Goal: Task Accomplishment & Management: Manage account settings

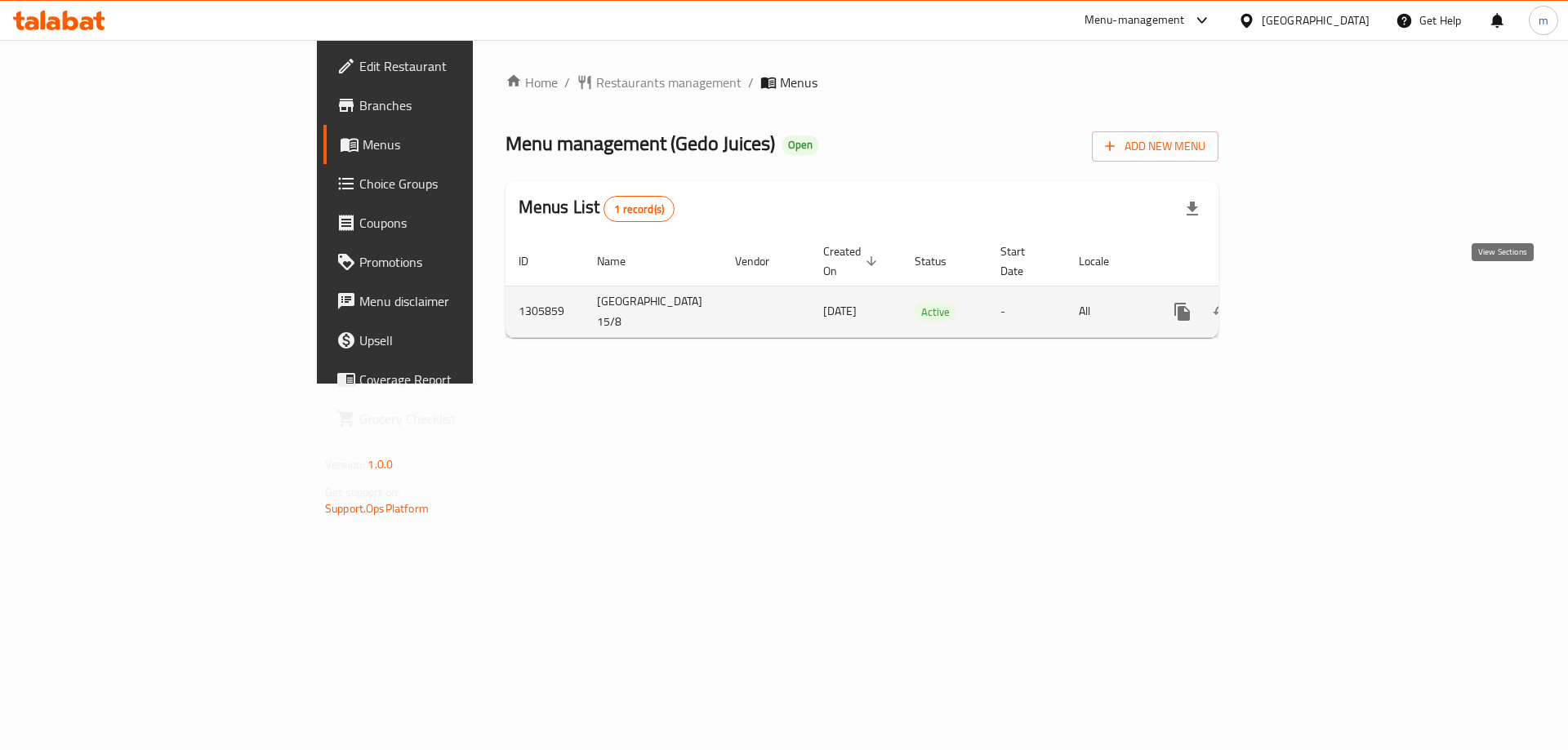
click at [1310, 302] on icon "enhanced table" at bounding box center [1300, 312] width 20 height 20
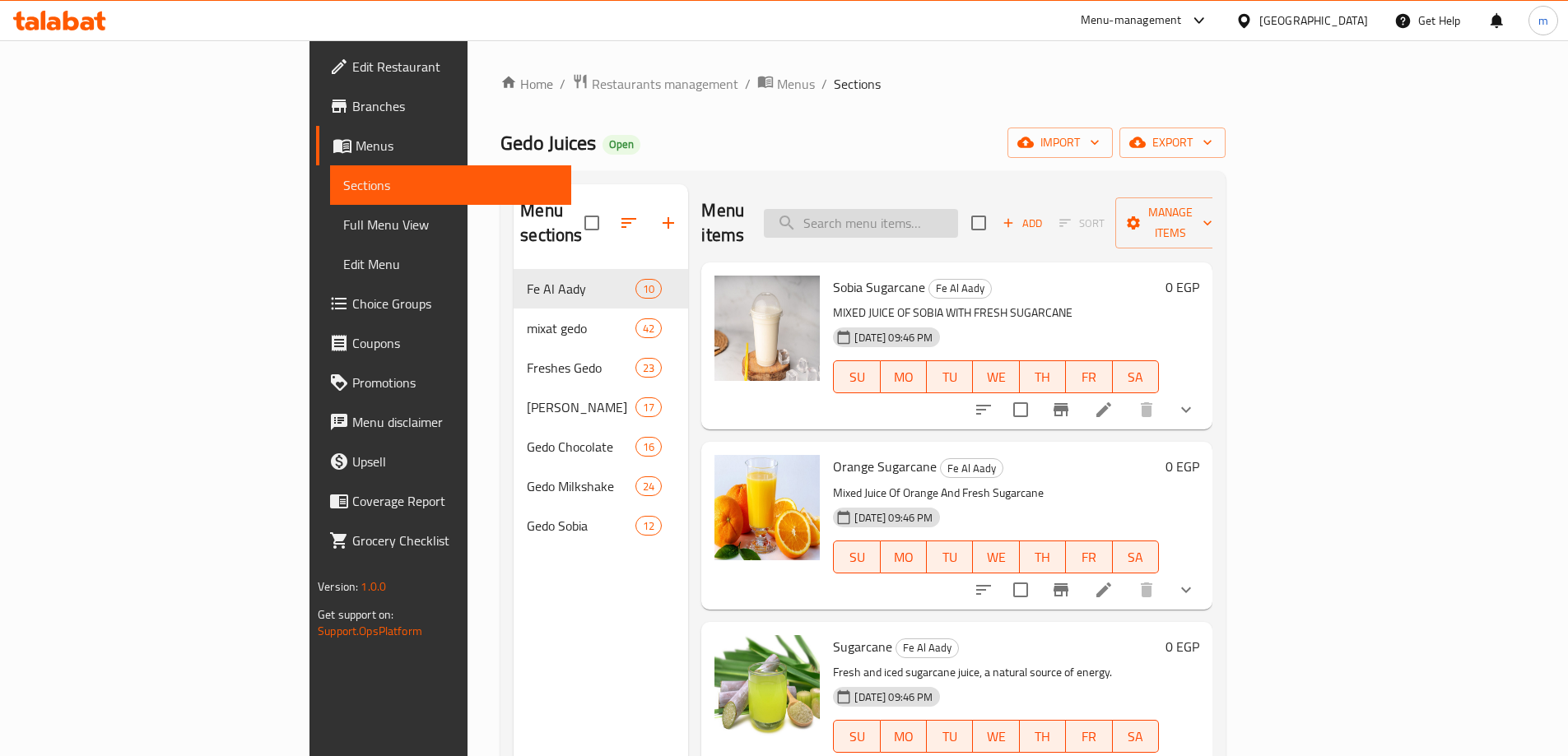
click at [958, 209] on input "search" at bounding box center [861, 223] width 194 height 29
paste input "Strawberry Dates mix"
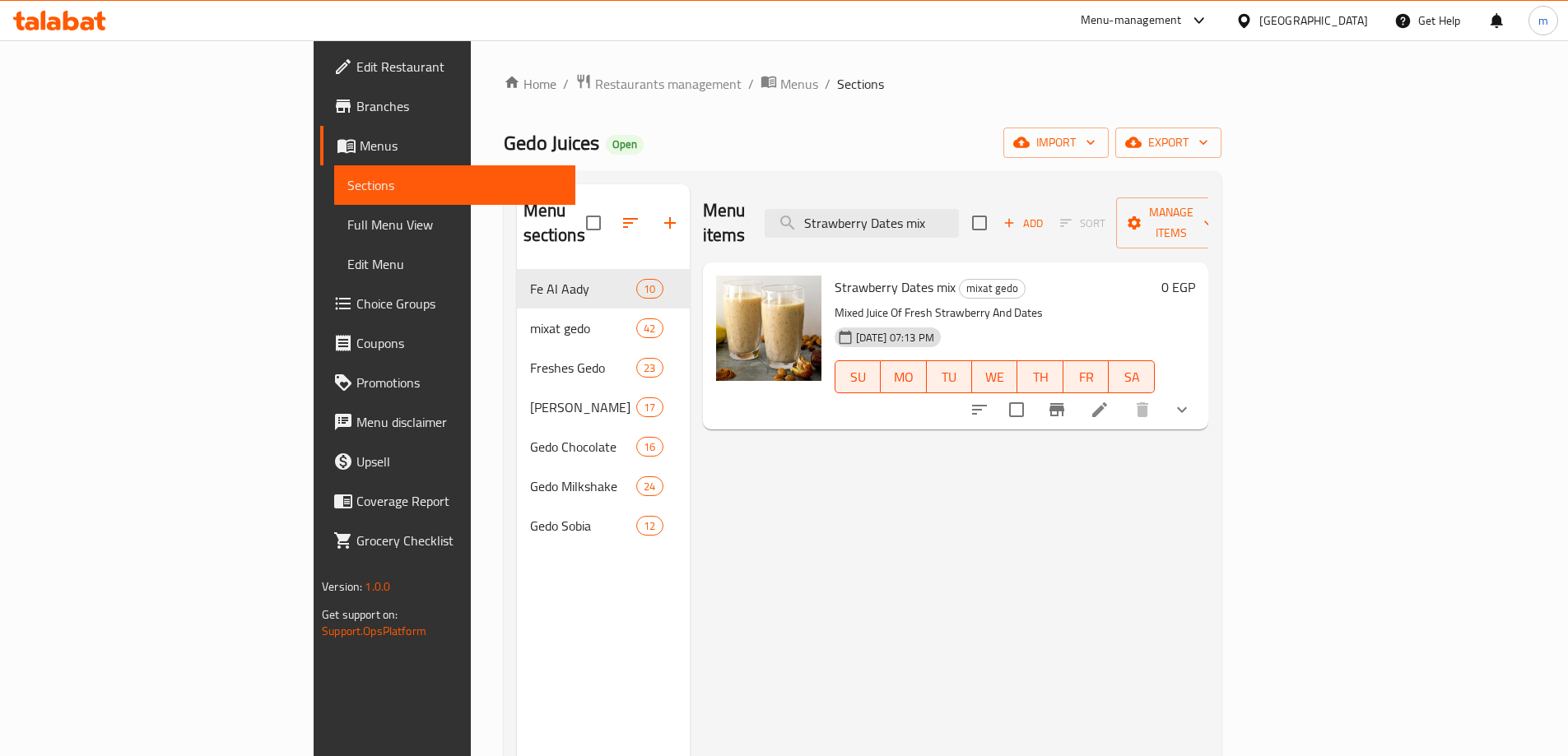
type input "Strawberry Dates mix"
click at [1123, 395] on li at bounding box center [1100, 409] width 46 height 30
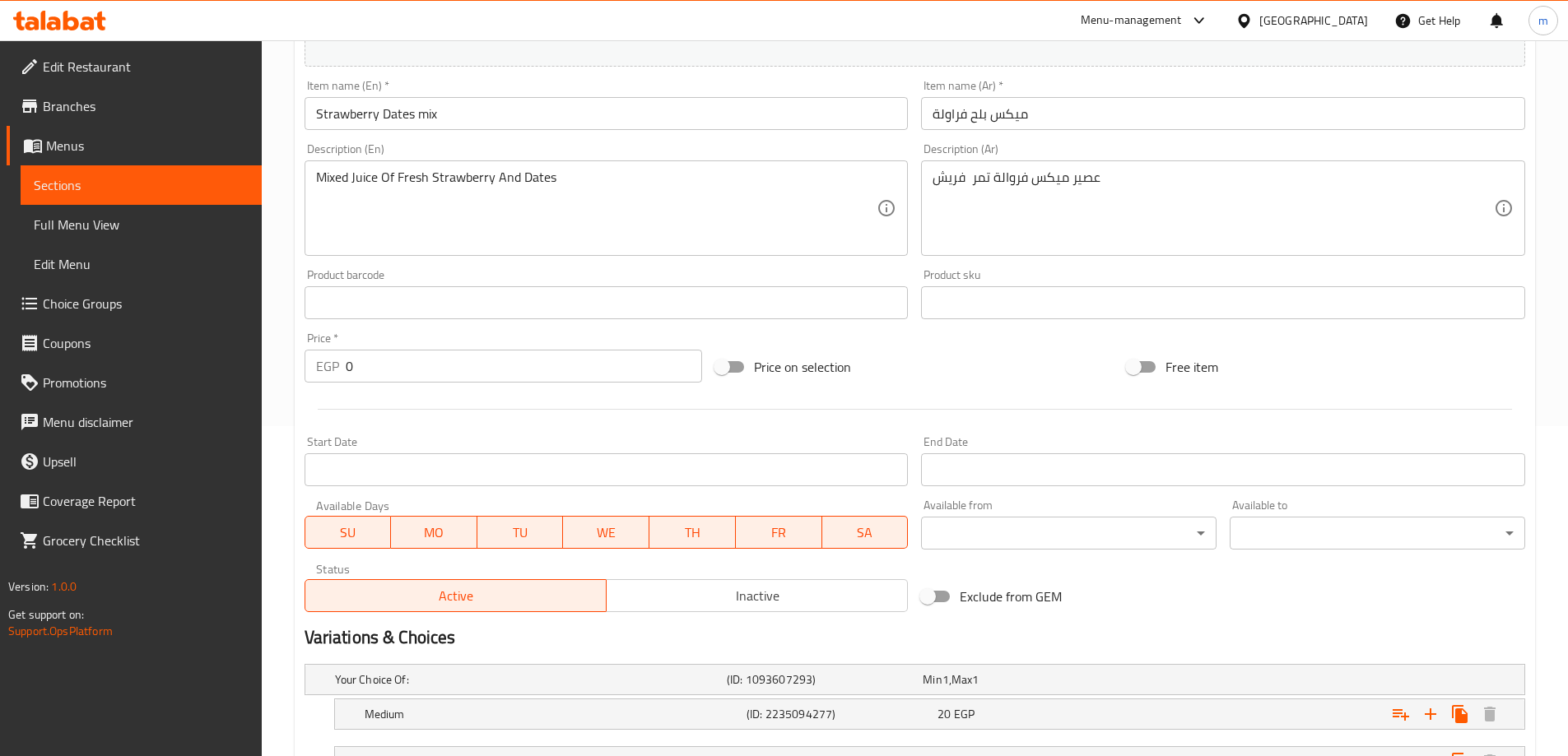
scroll to position [467, 0]
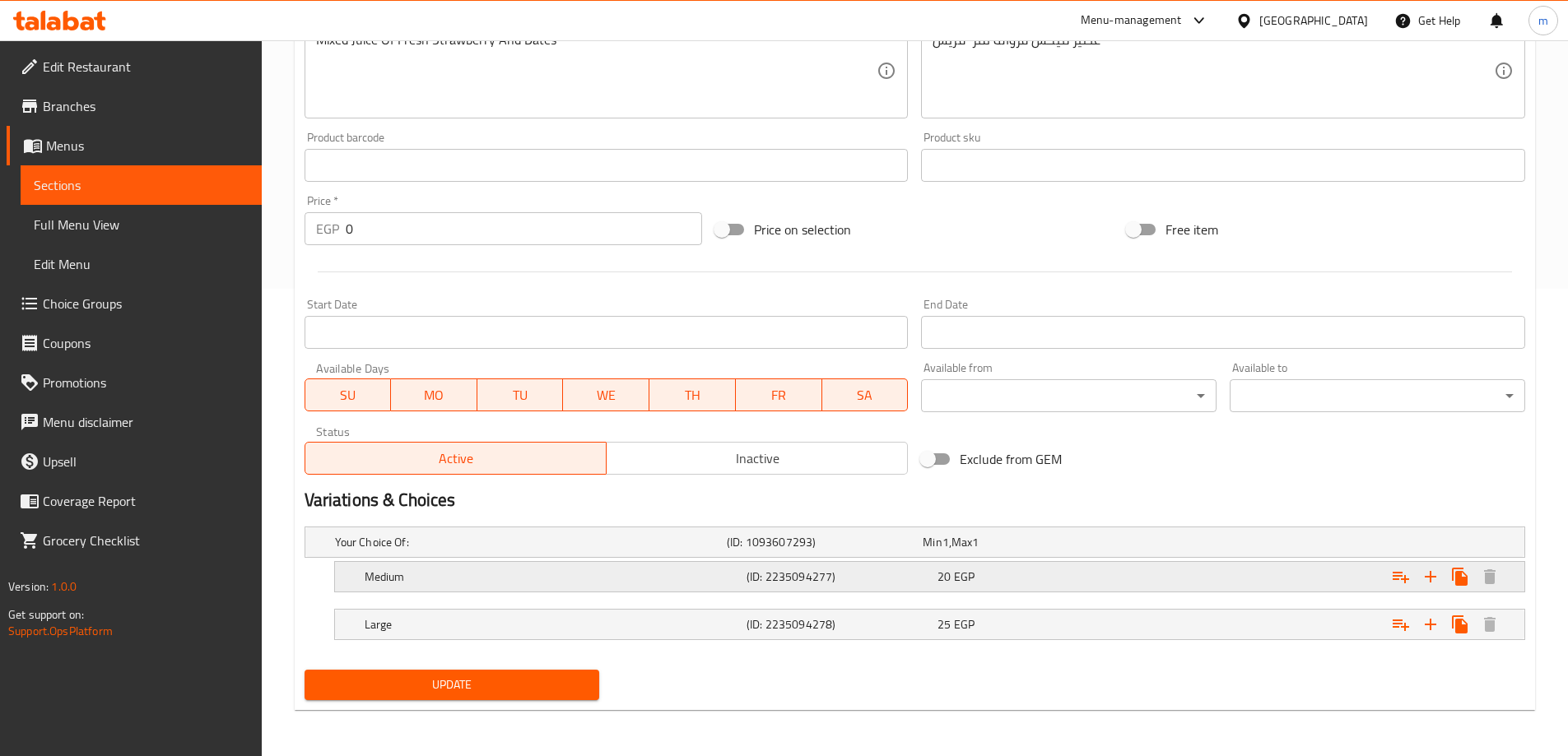
click at [720, 551] on h5 "Medium" at bounding box center [528, 542] width 385 height 16
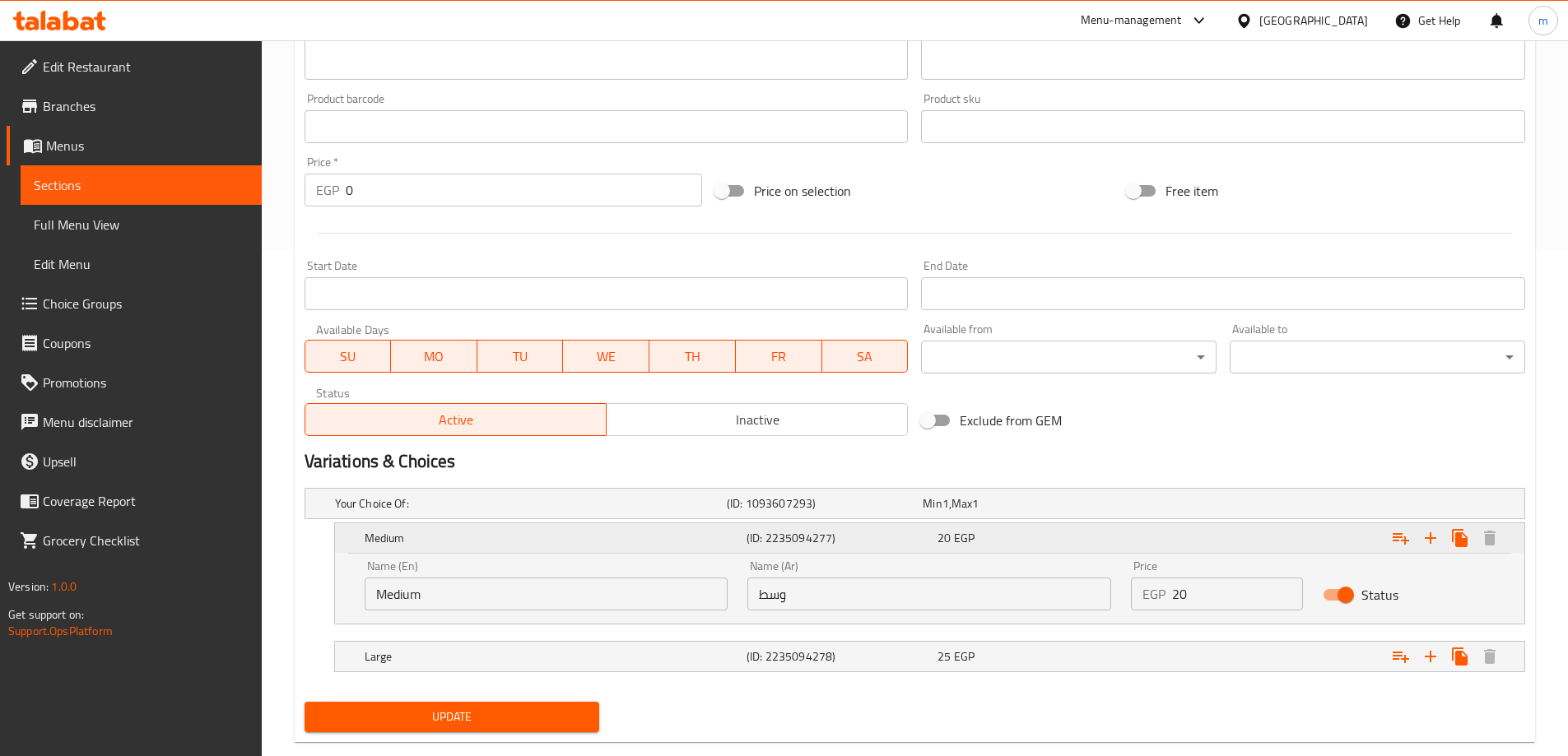
scroll to position [539, 0]
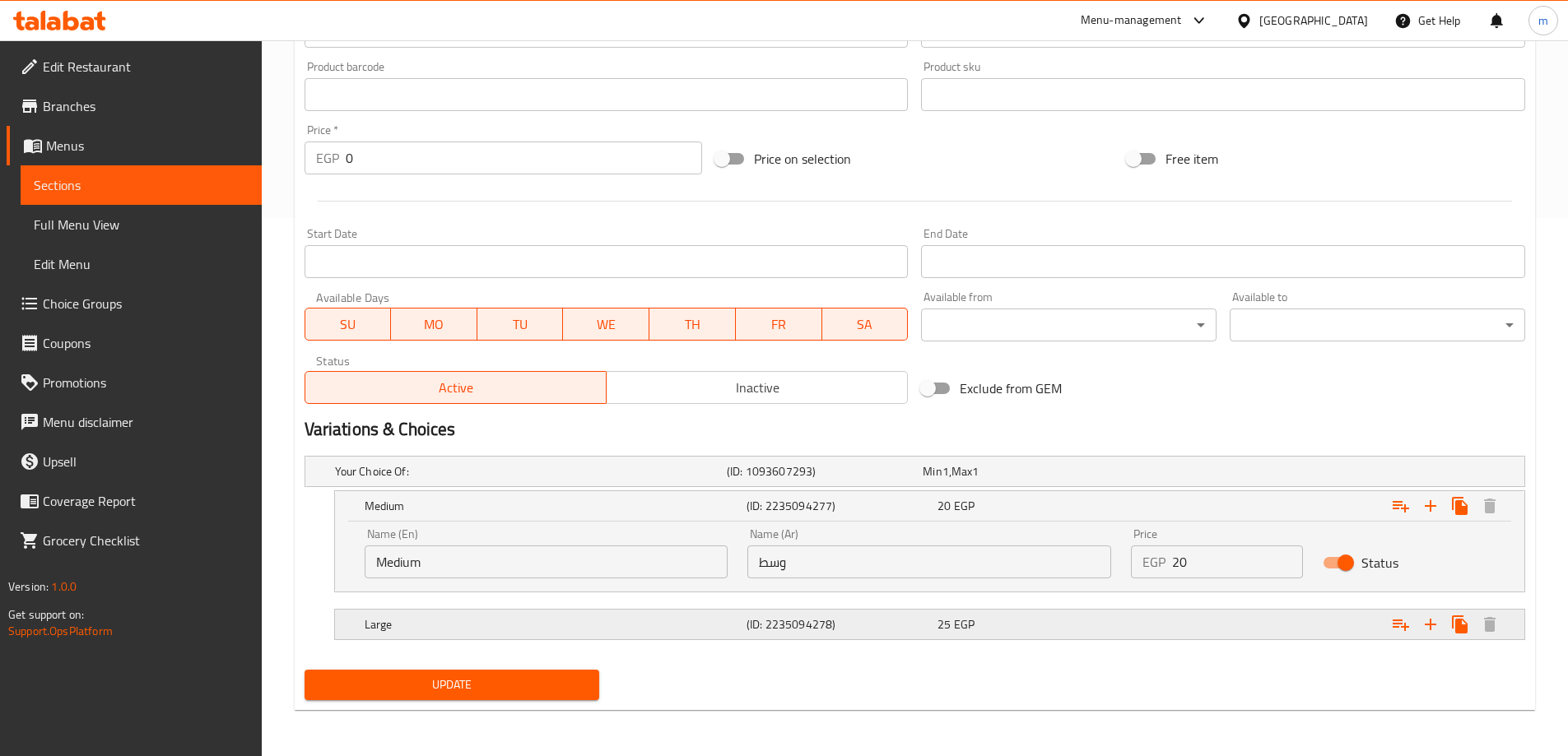
click at [712, 479] on h5 "Large" at bounding box center [528, 471] width 385 height 16
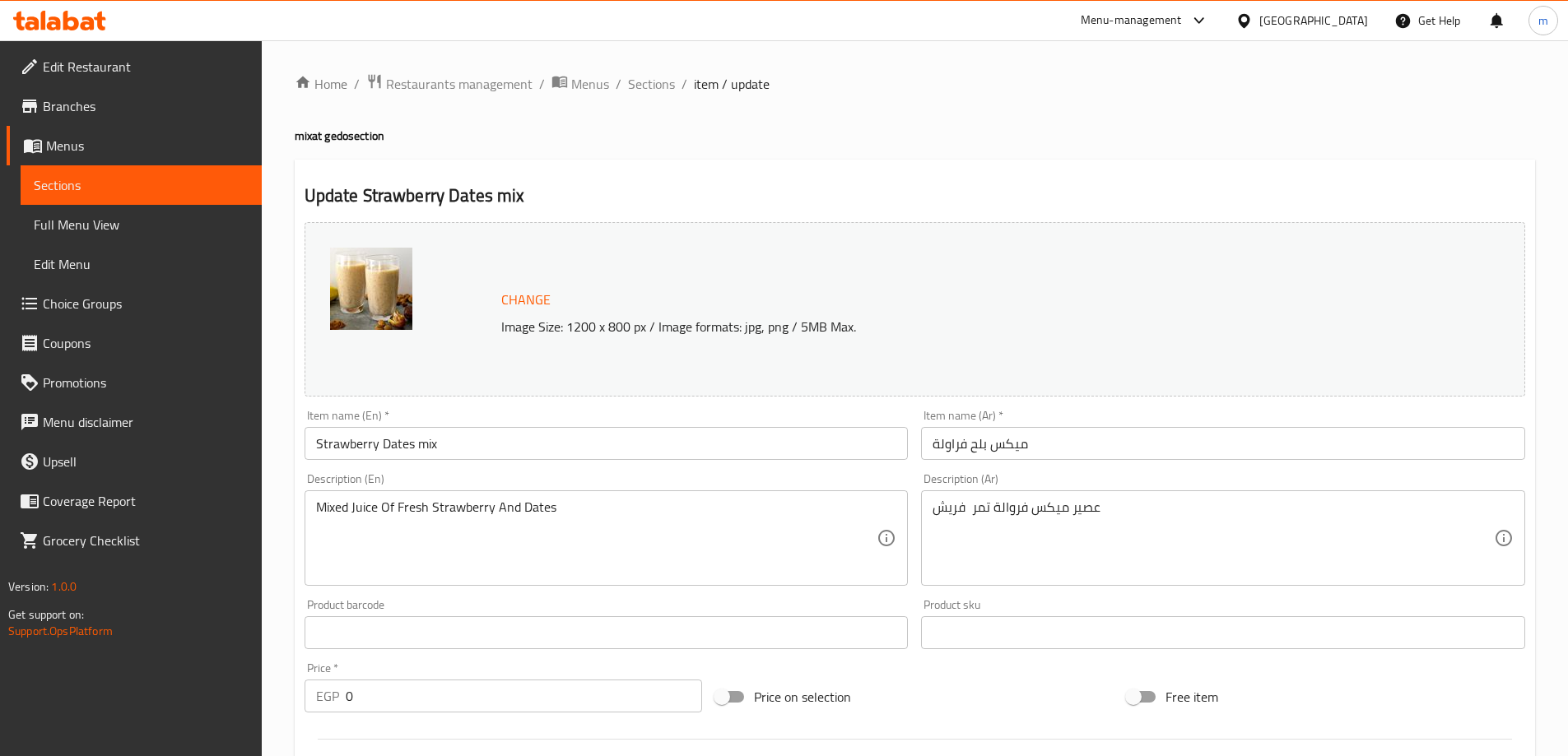
scroll to position [591, 0]
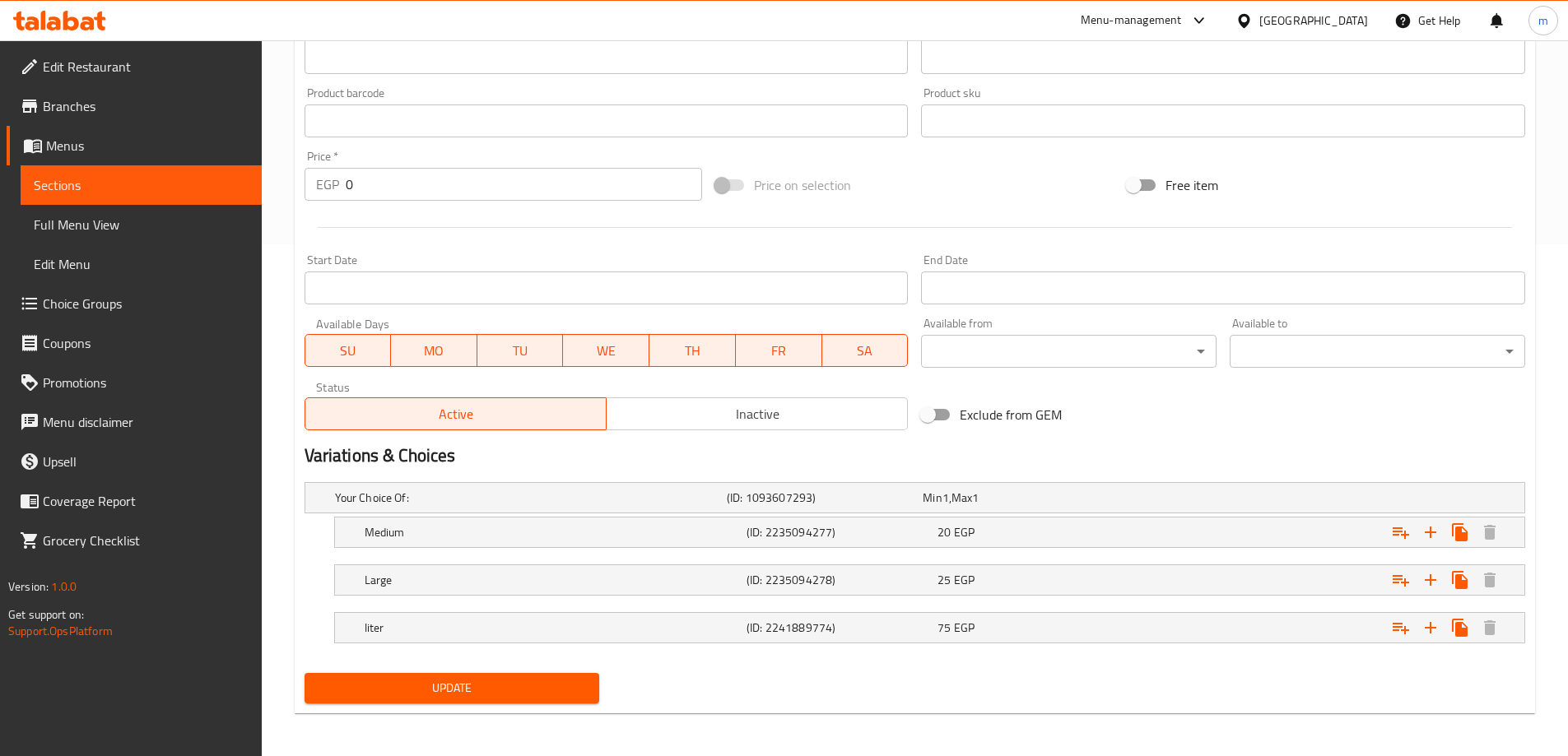
scroll to position [515, 0]
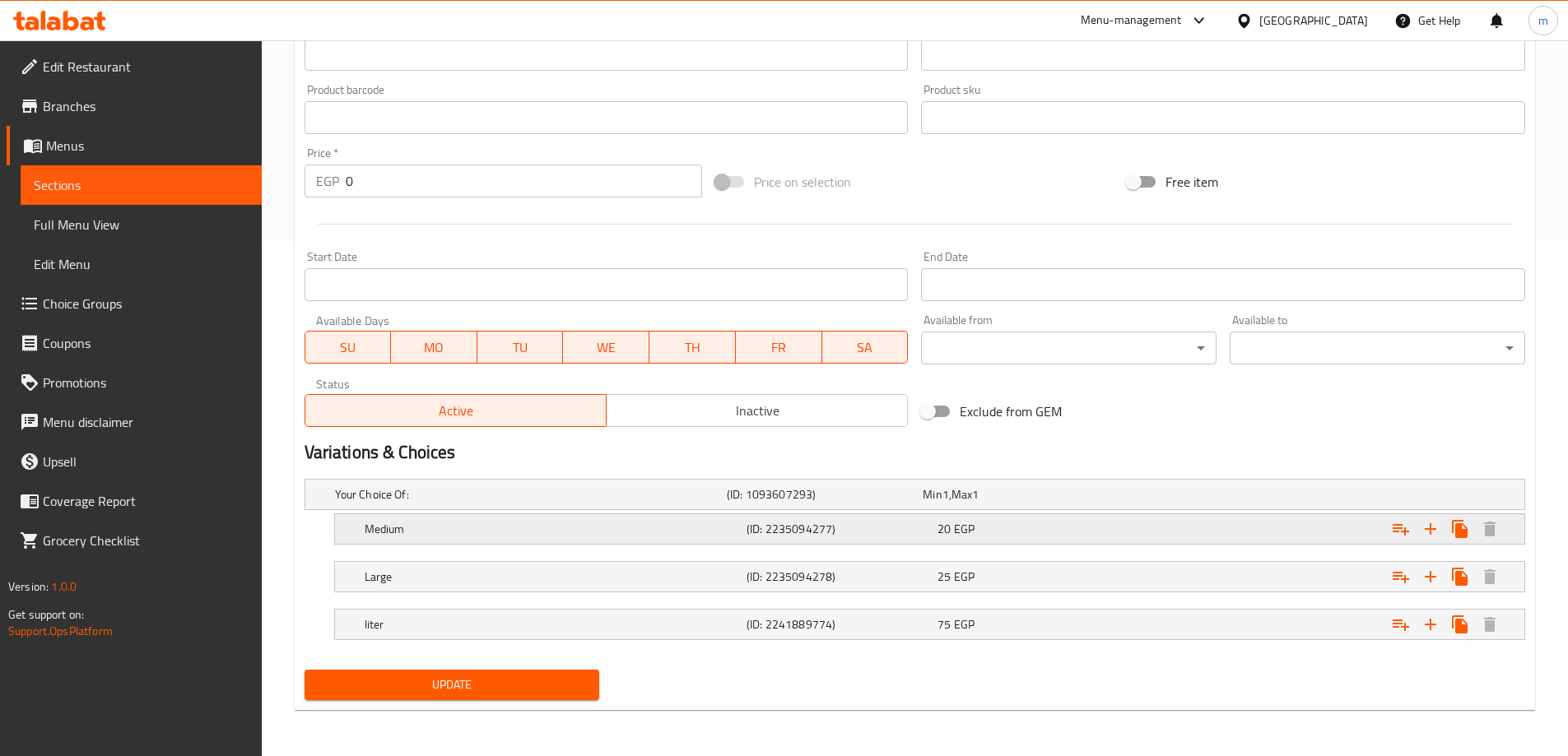
click at [408, 503] on h5 "Medium" at bounding box center [528, 494] width 385 height 16
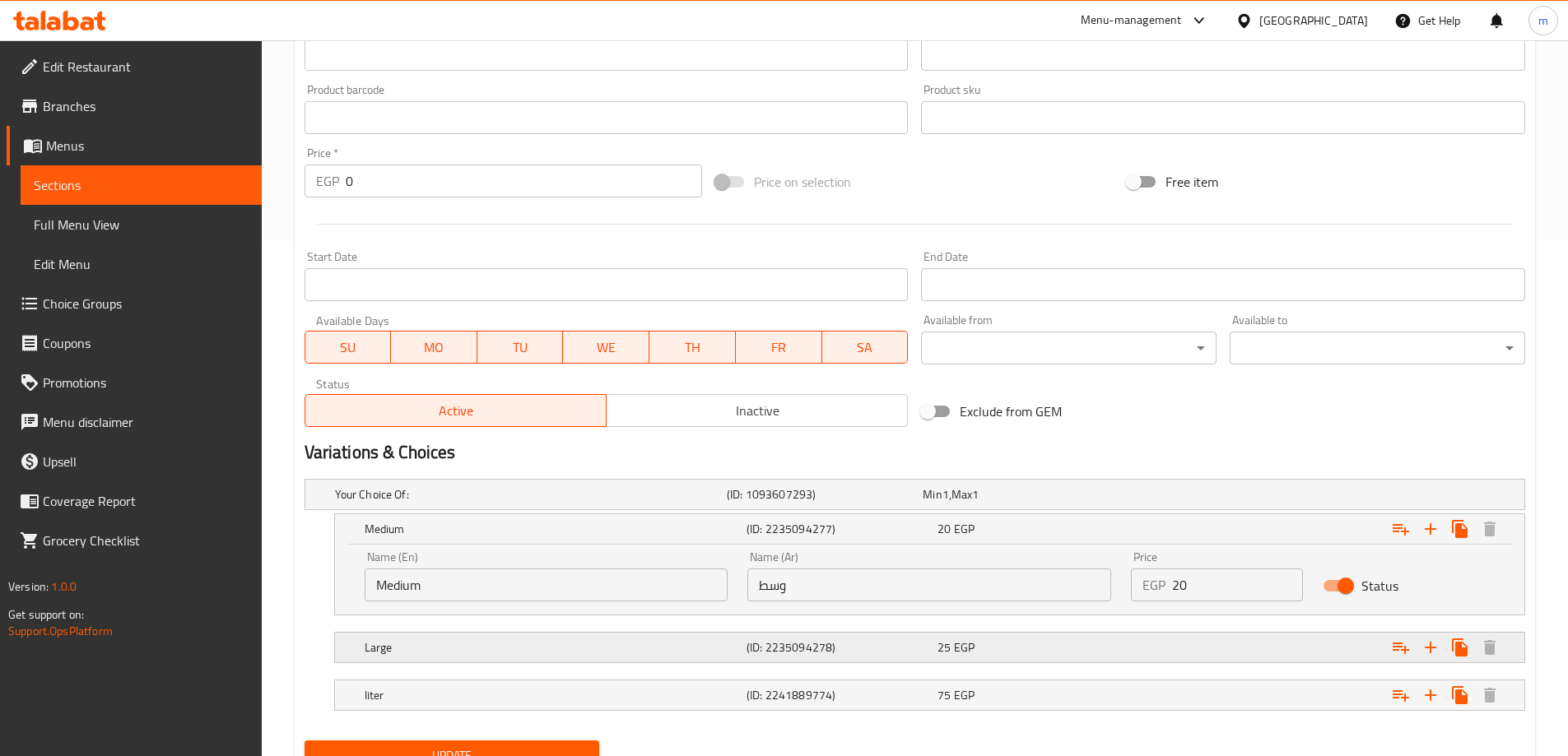
click at [386, 503] on h5 "Large" at bounding box center [528, 494] width 385 height 16
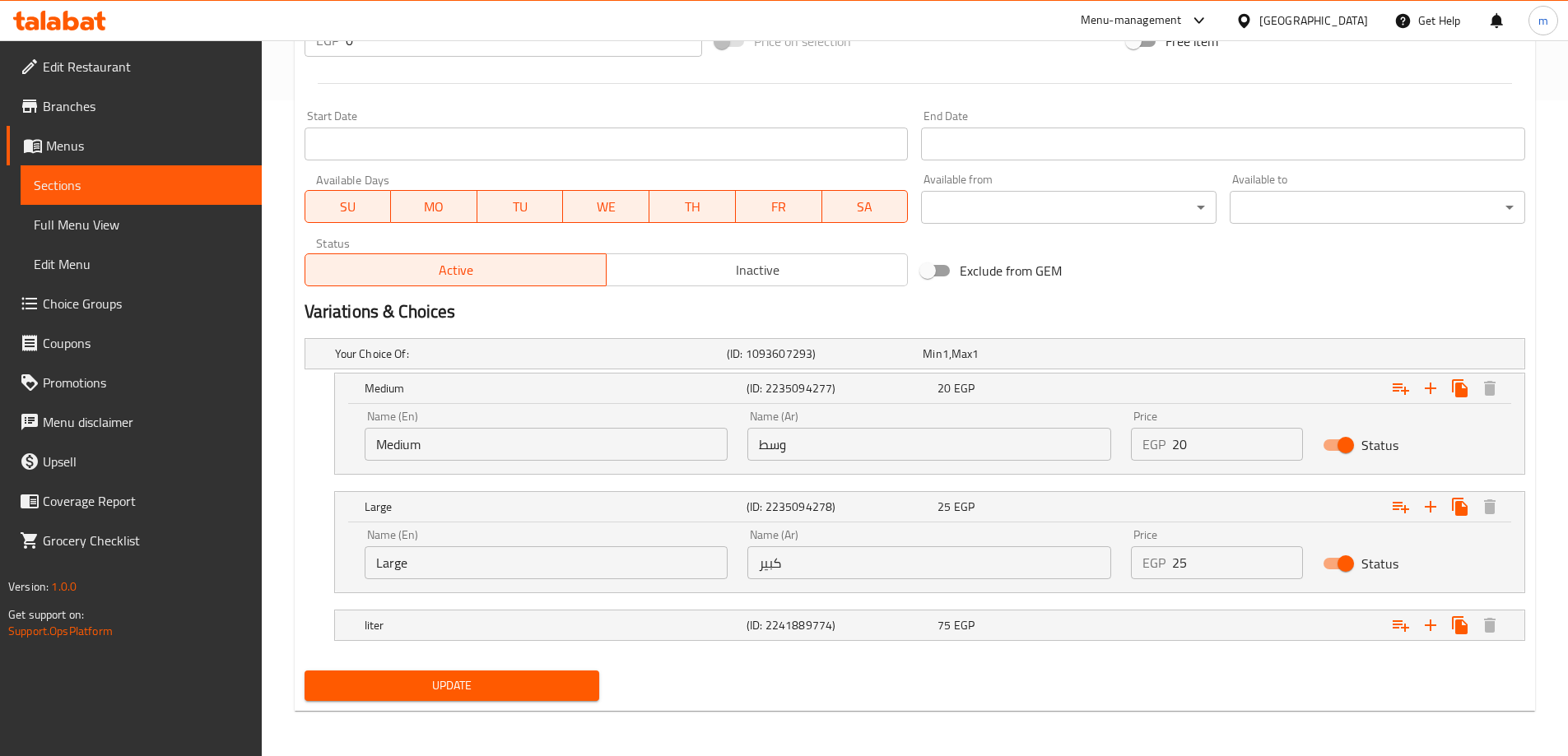
scroll to position [657, 0]
click at [491, 361] on h5 "liter" at bounding box center [528, 353] width 385 height 16
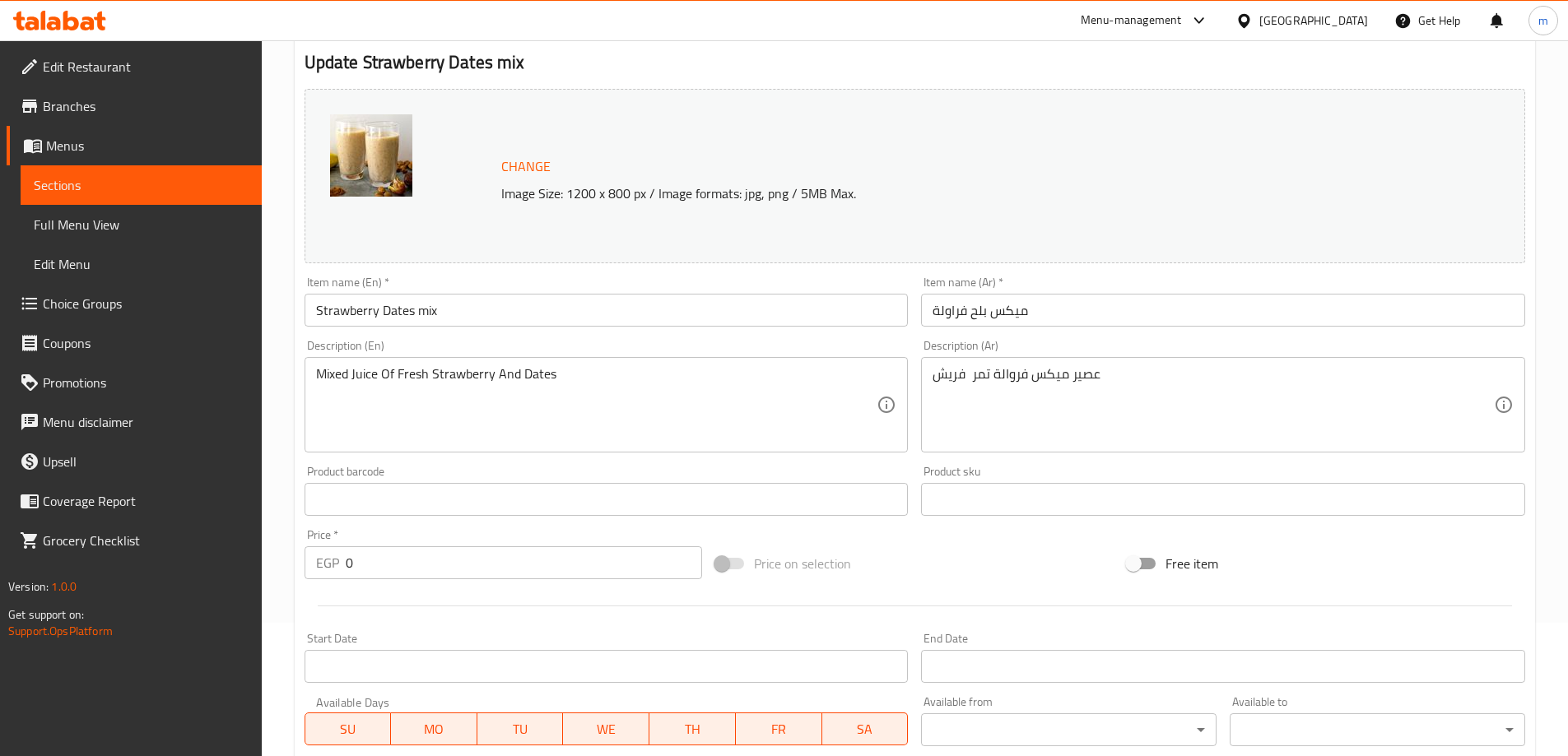
scroll to position [0, 0]
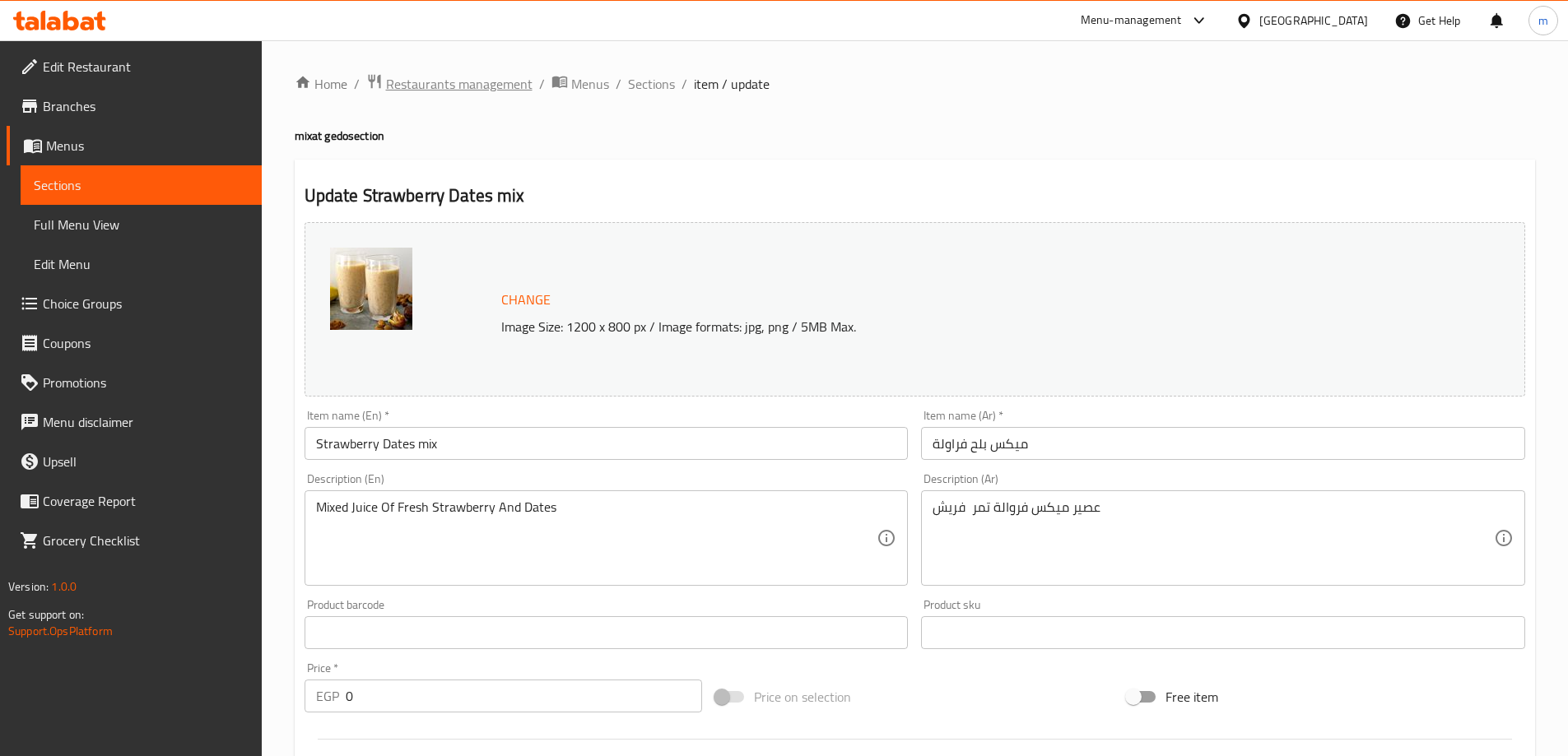
click at [398, 75] on span "Restaurants management" at bounding box center [459, 84] width 146 height 20
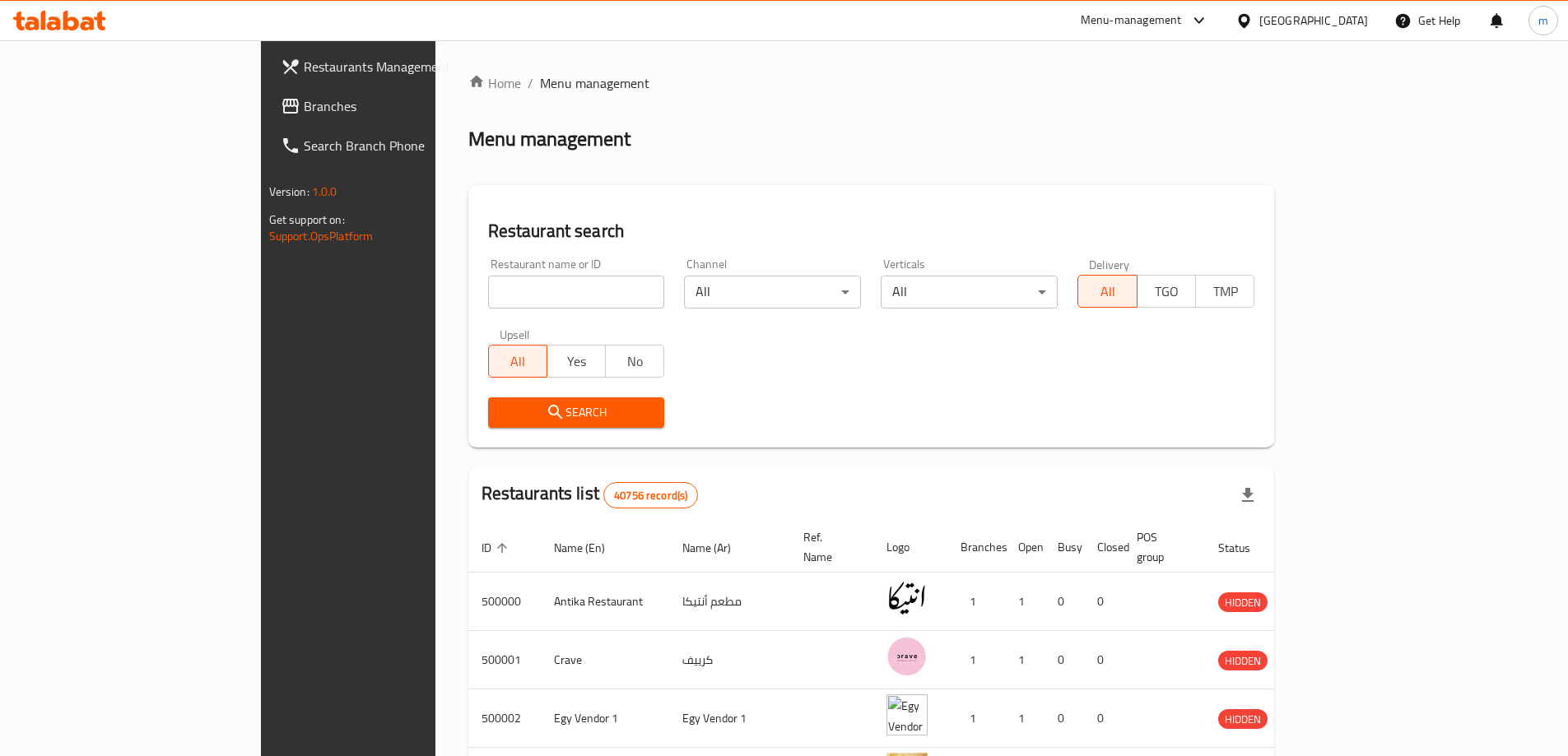
click at [304, 109] on span "Branches" at bounding box center [407, 105] width 206 height 20
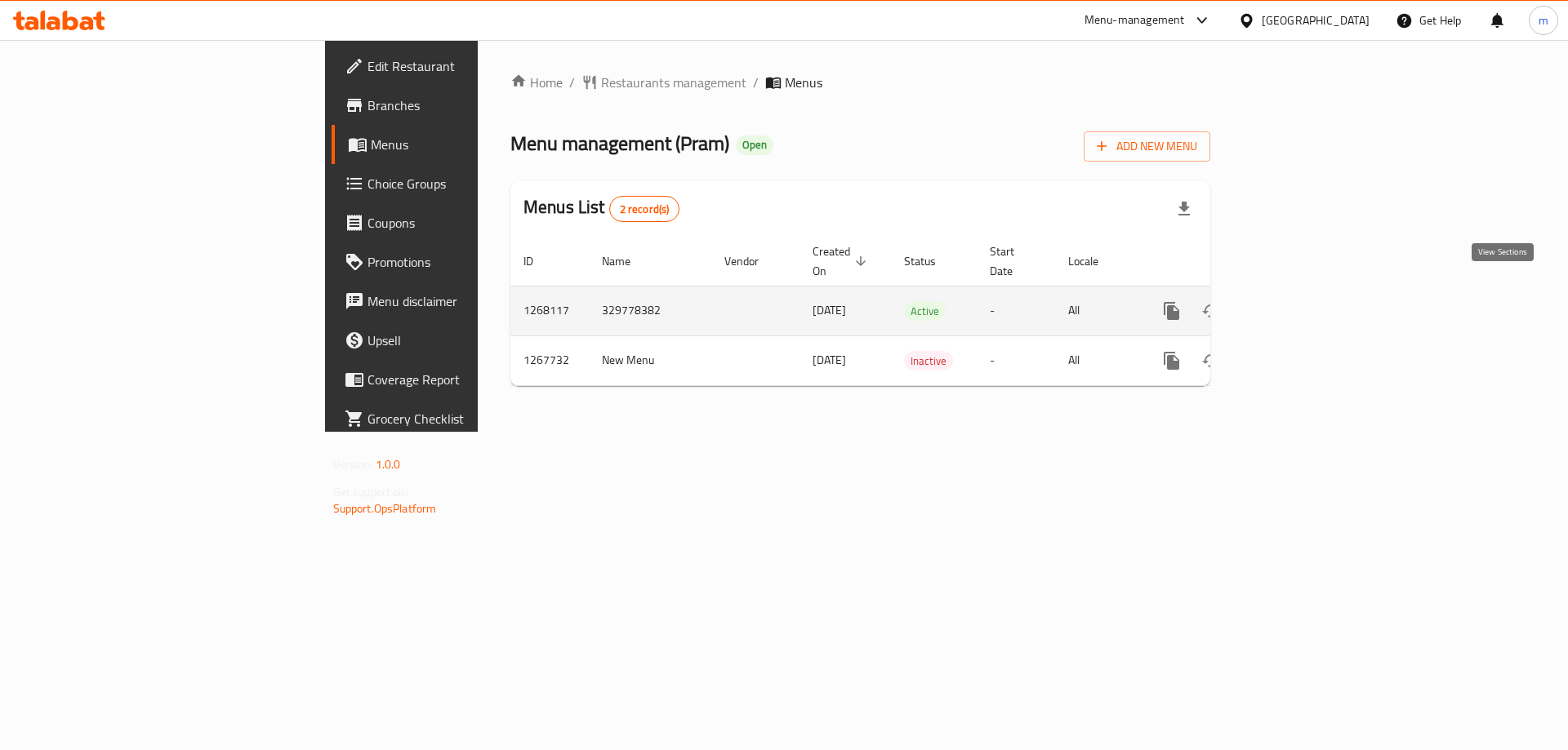
click at [1300, 302] on icon "enhanced table" at bounding box center [1289, 311] width 20 height 20
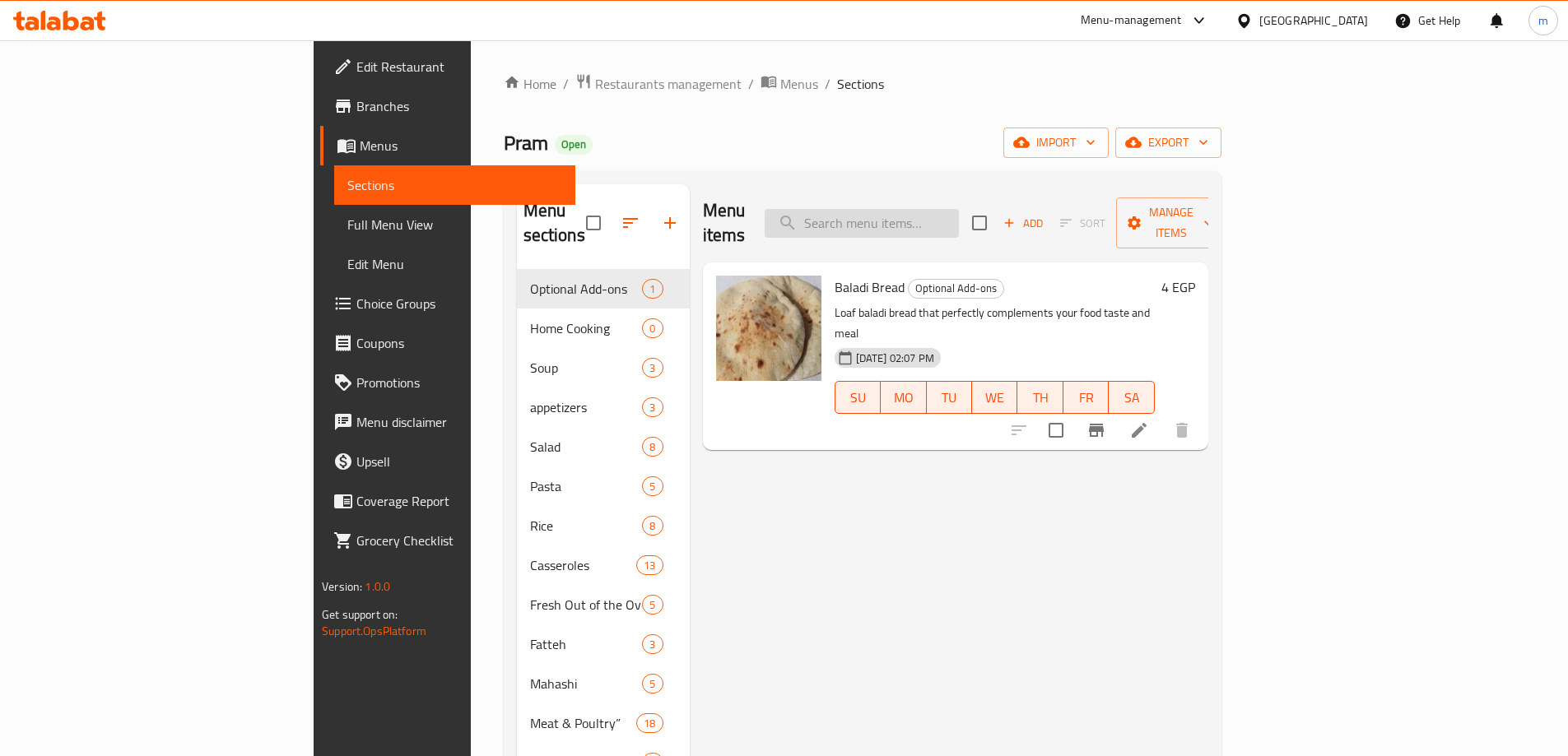
click at [944, 209] on input "search" at bounding box center [862, 223] width 194 height 29
paste input "Pasta With White Sauce"
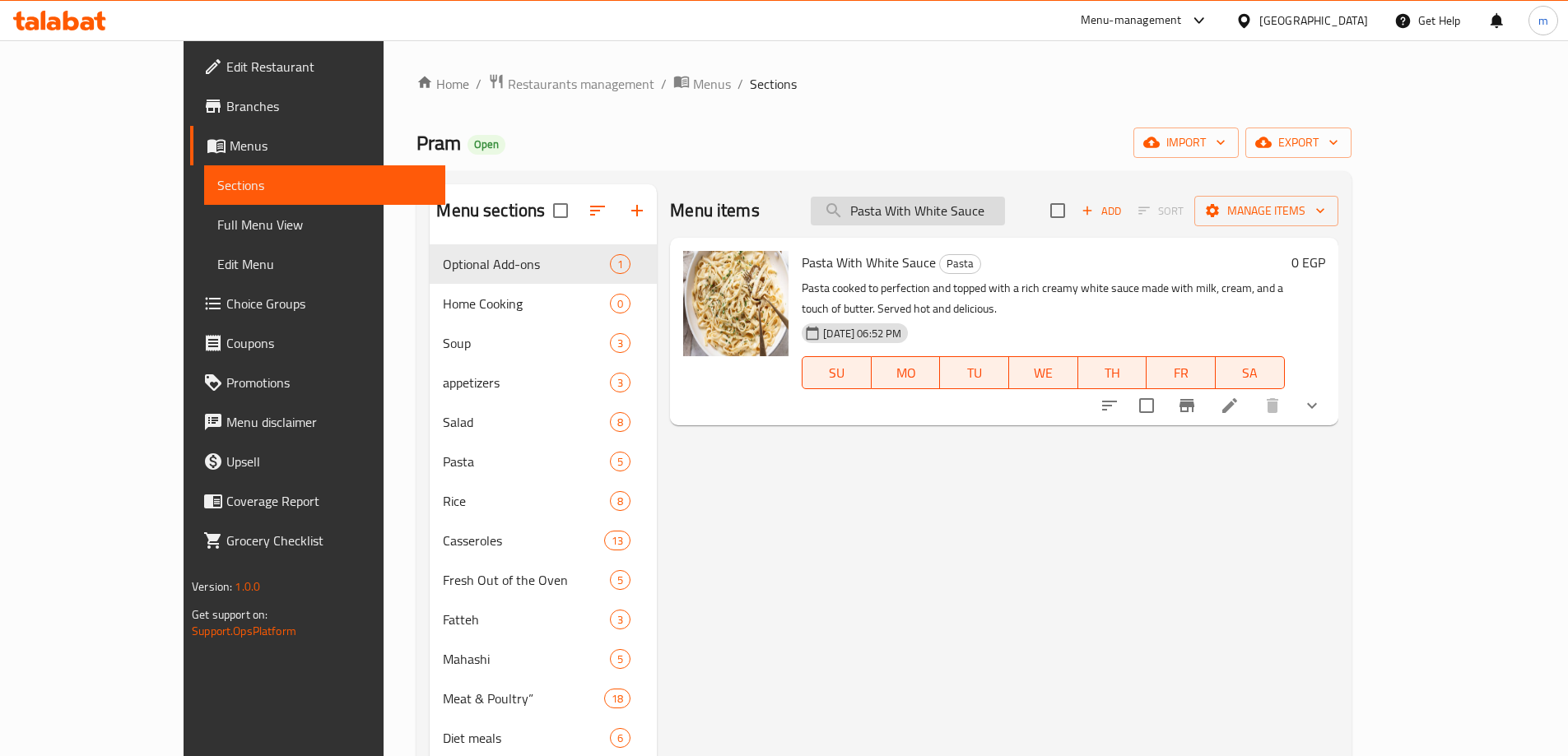
type input "Pasta With White Sauce"
click at [1240, 396] on icon at bounding box center [1230, 405] width 20 height 20
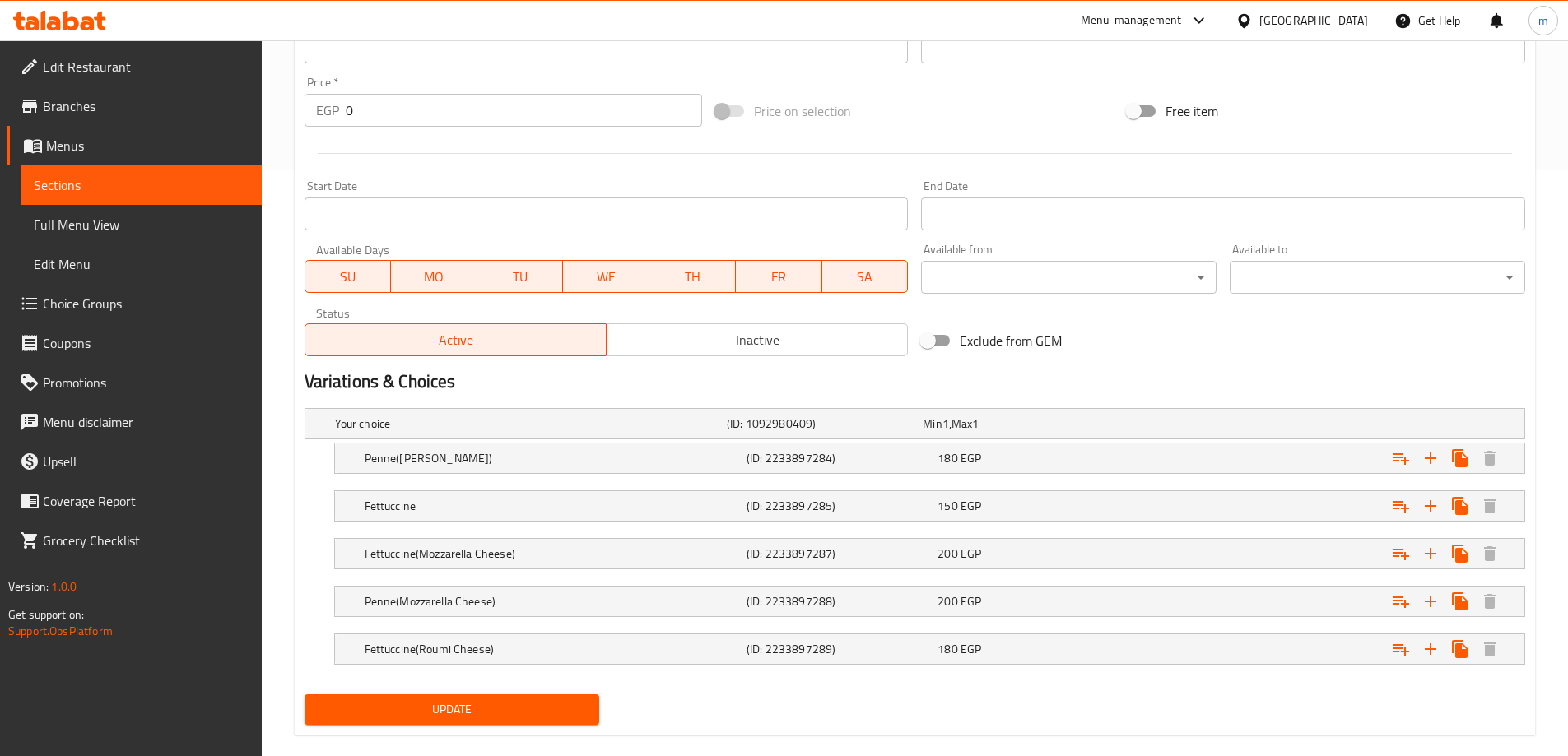
scroll to position [610, 0]
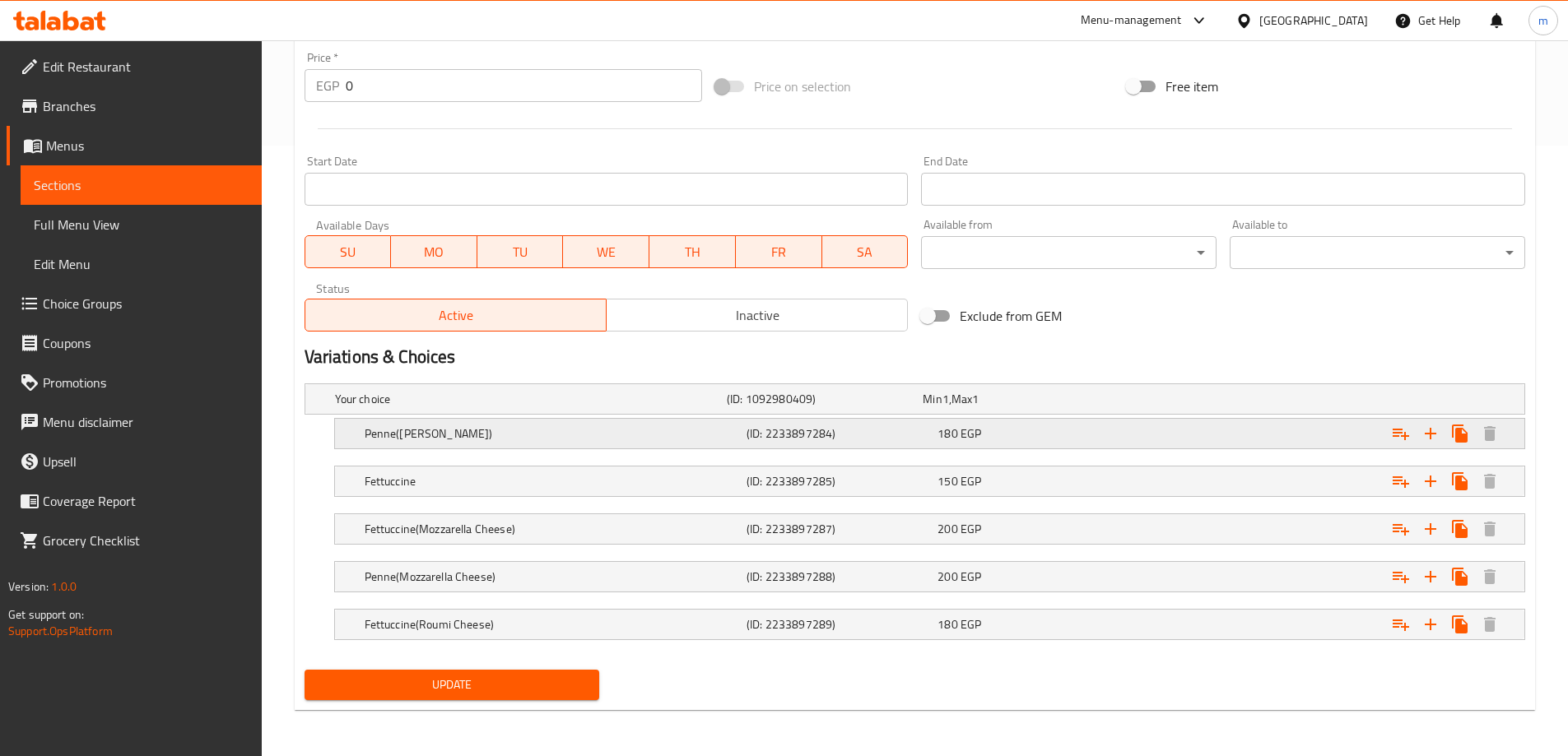
click at [681, 408] on h5 "Penne([PERSON_NAME])" at bounding box center [528, 399] width 385 height 16
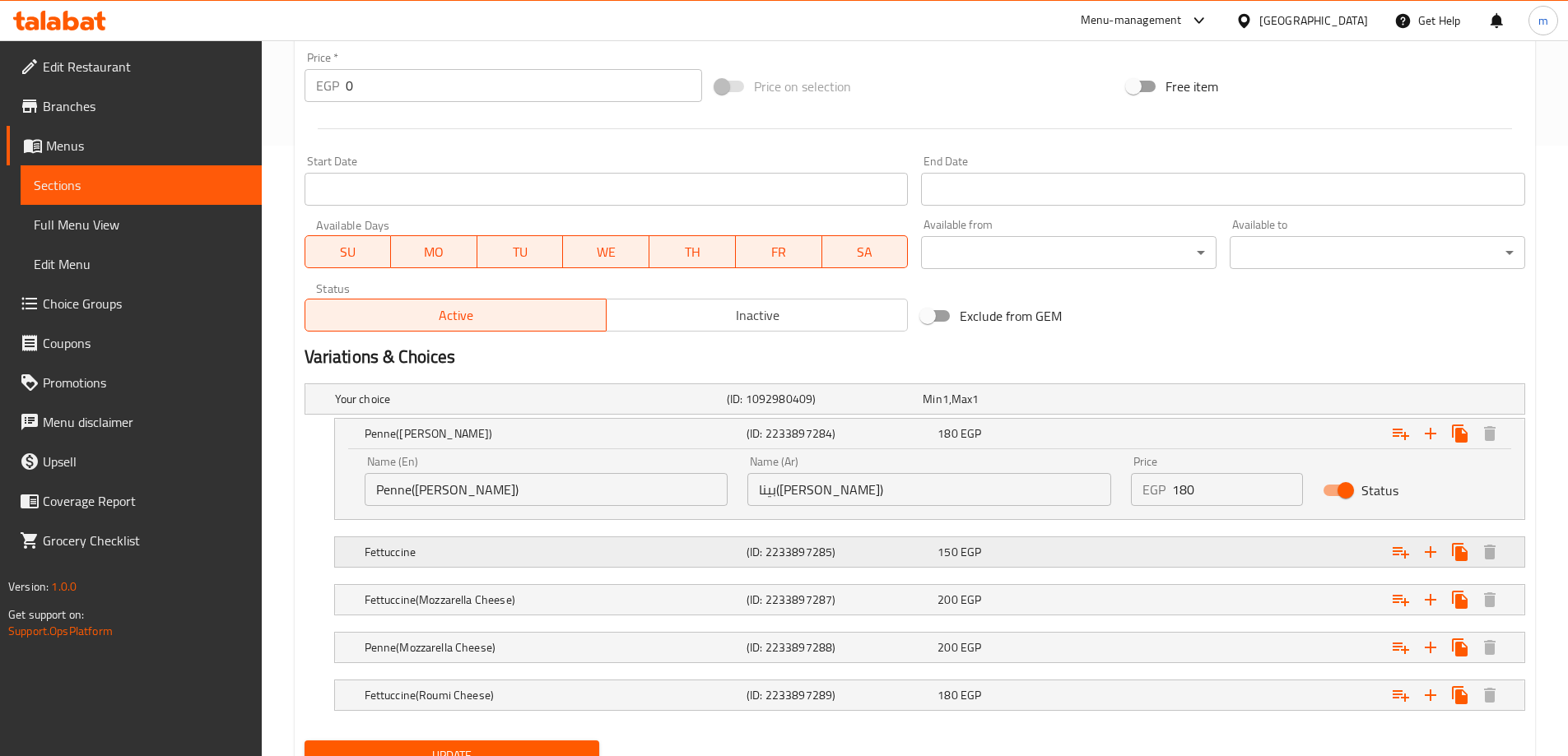
click at [540, 408] on h5 "Fettuccine" at bounding box center [528, 399] width 385 height 16
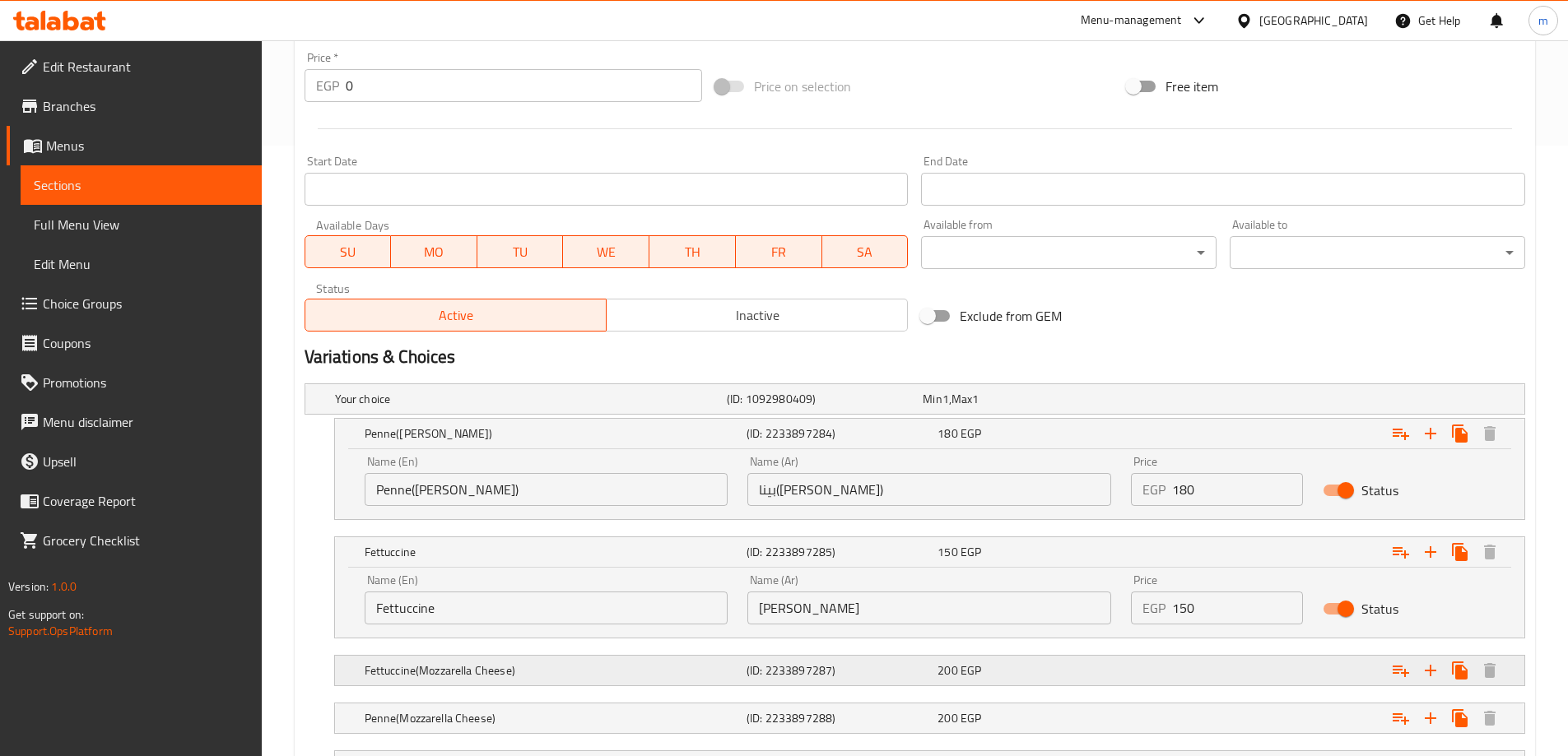
click at [486, 408] on h5 "Fettuccine(Mozzarella Cheese)" at bounding box center [528, 399] width 385 height 16
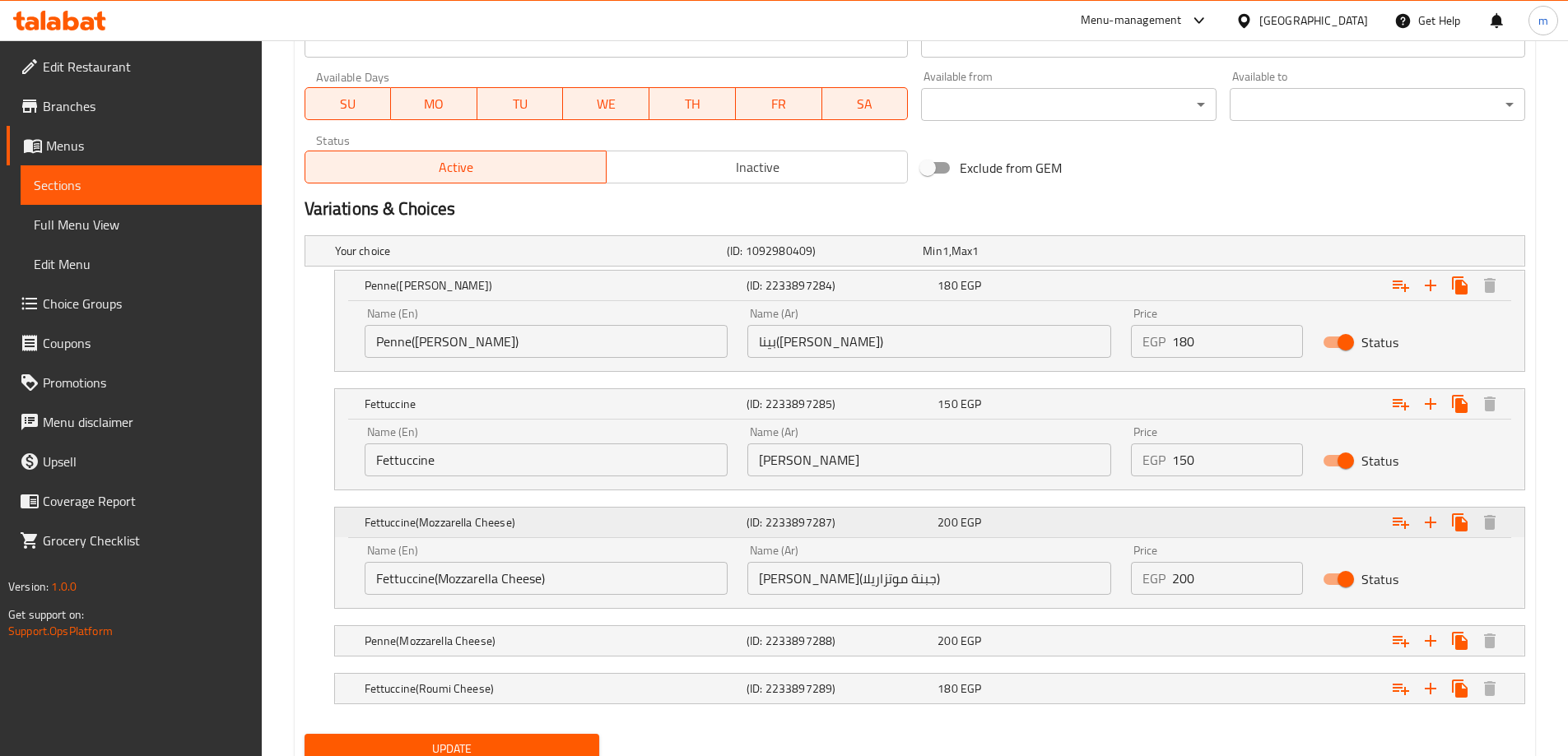
scroll to position [823, 0]
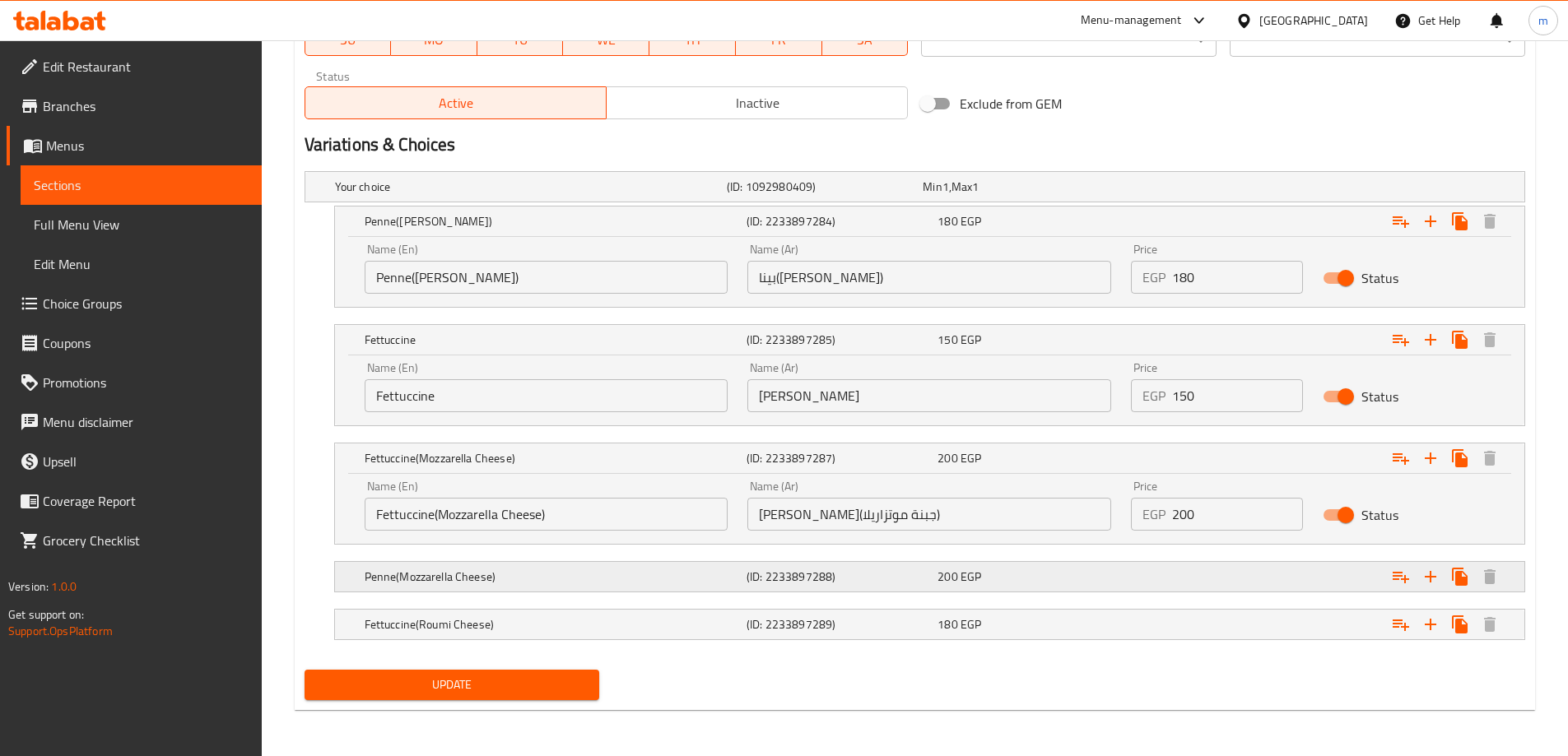
click at [472, 195] on h5 "Penne(Mozzarella Cheese)" at bounding box center [528, 187] width 385 height 16
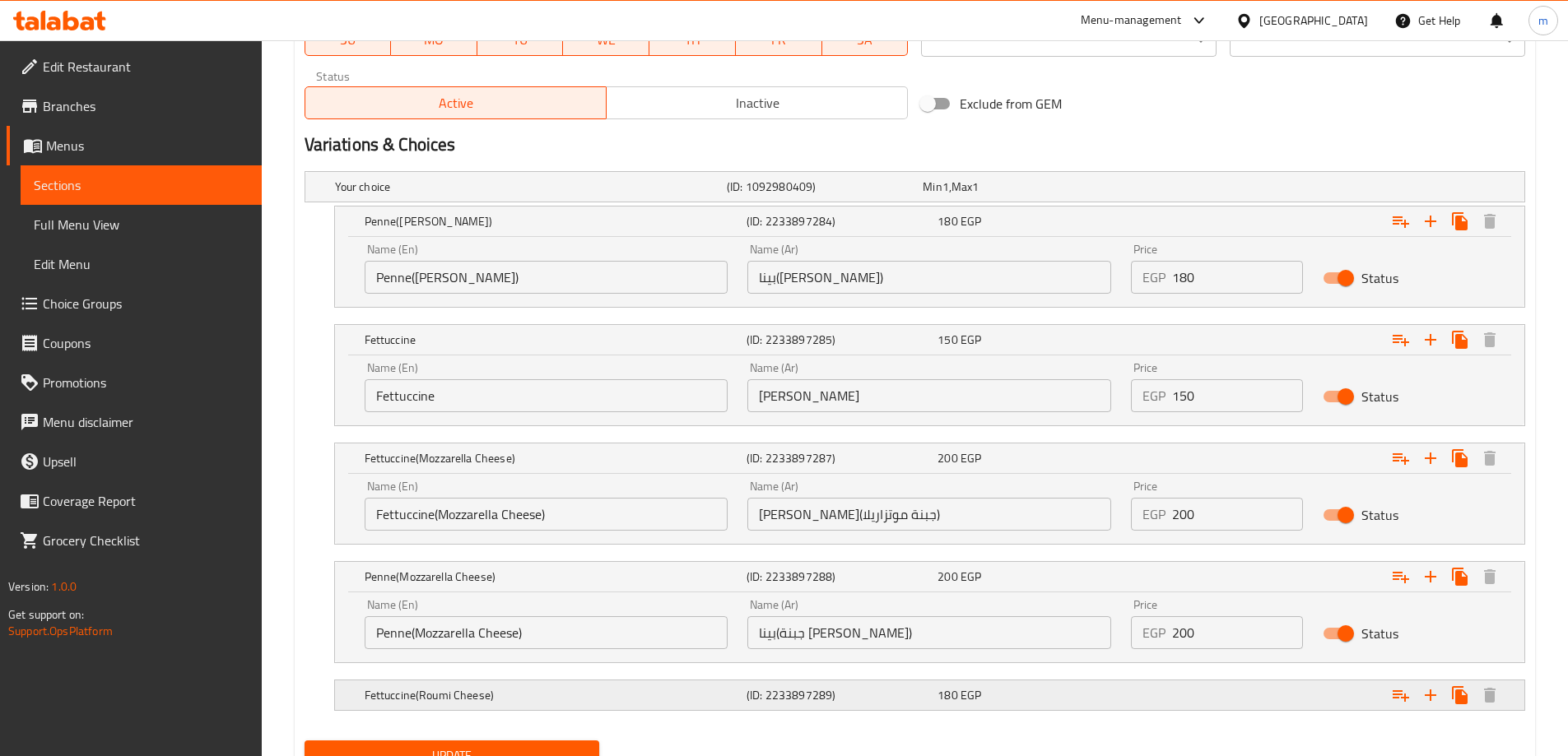
click at [451, 195] on h5 "Fettuccine(Roumi Cheese)" at bounding box center [528, 187] width 385 height 16
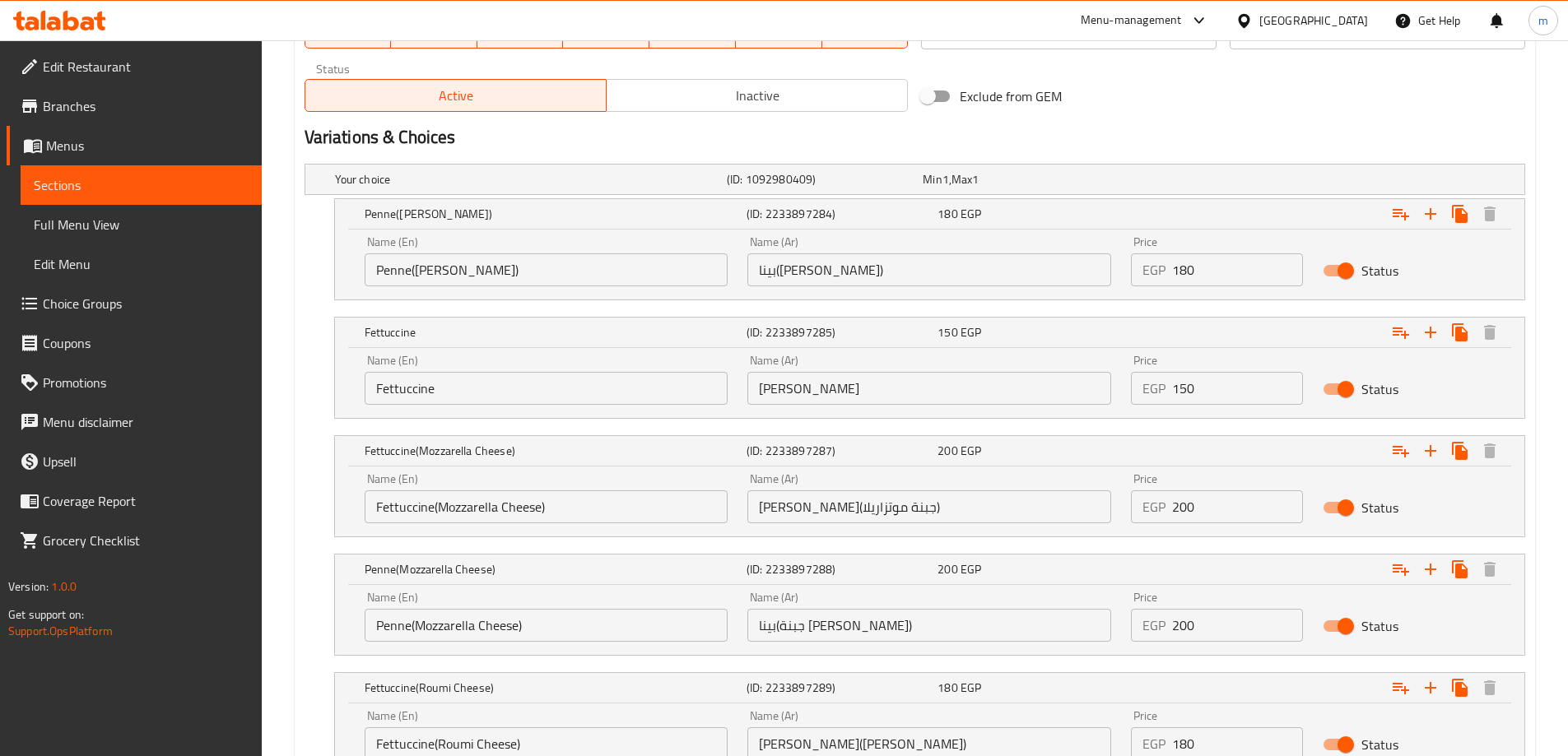
scroll to position [553, 0]
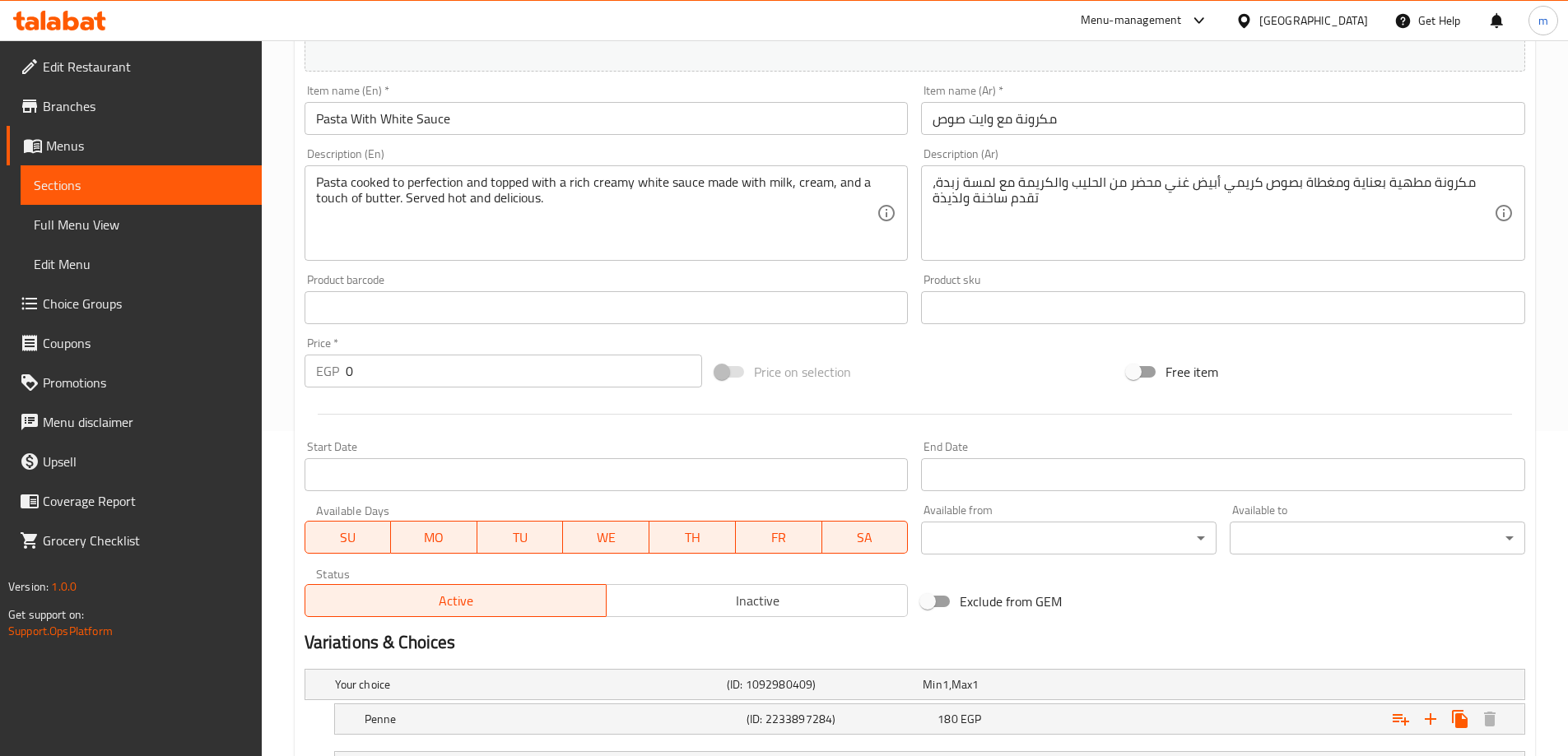
scroll to position [658, 0]
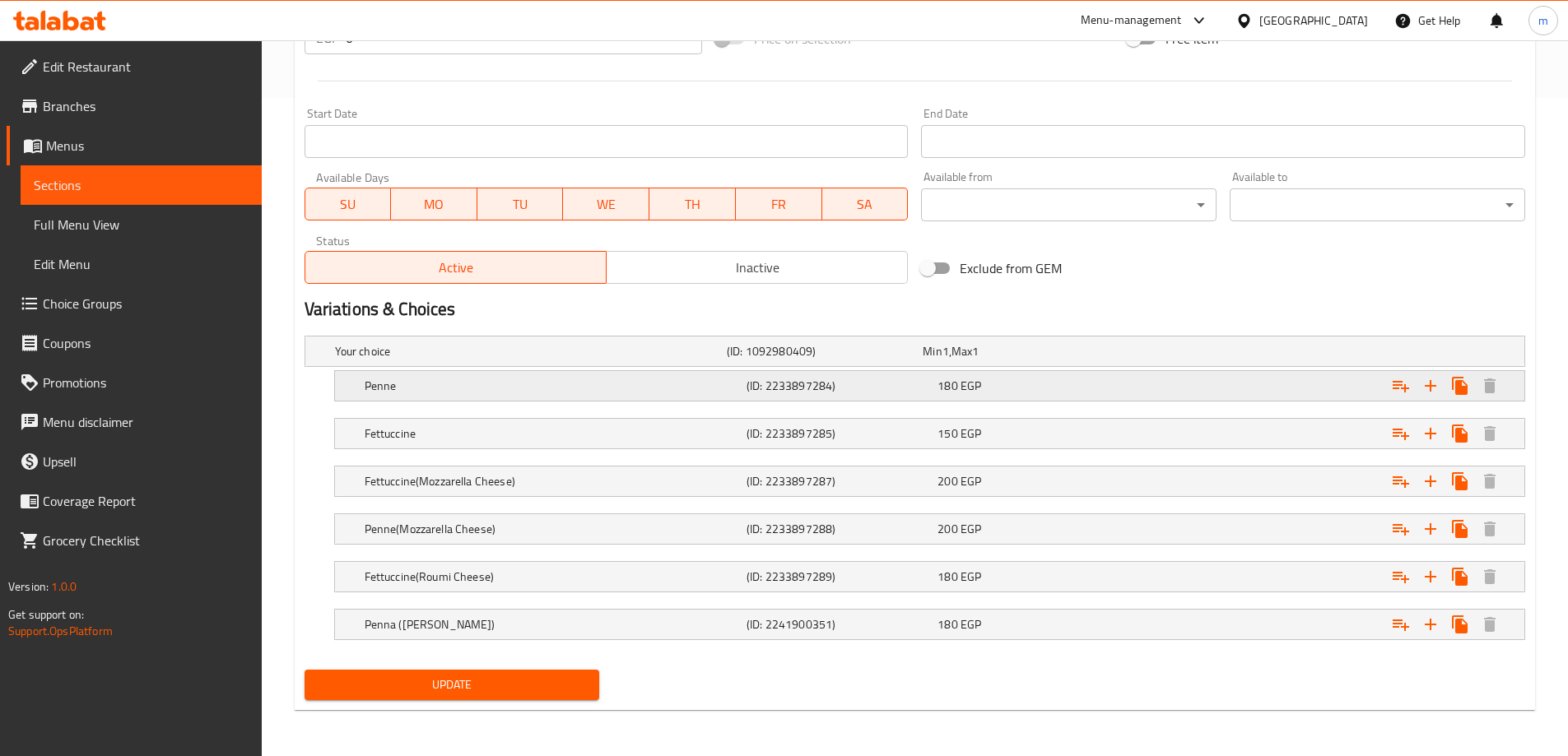
click at [632, 360] on h5 "Penne" at bounding box center [528, 351] width 385 height 16
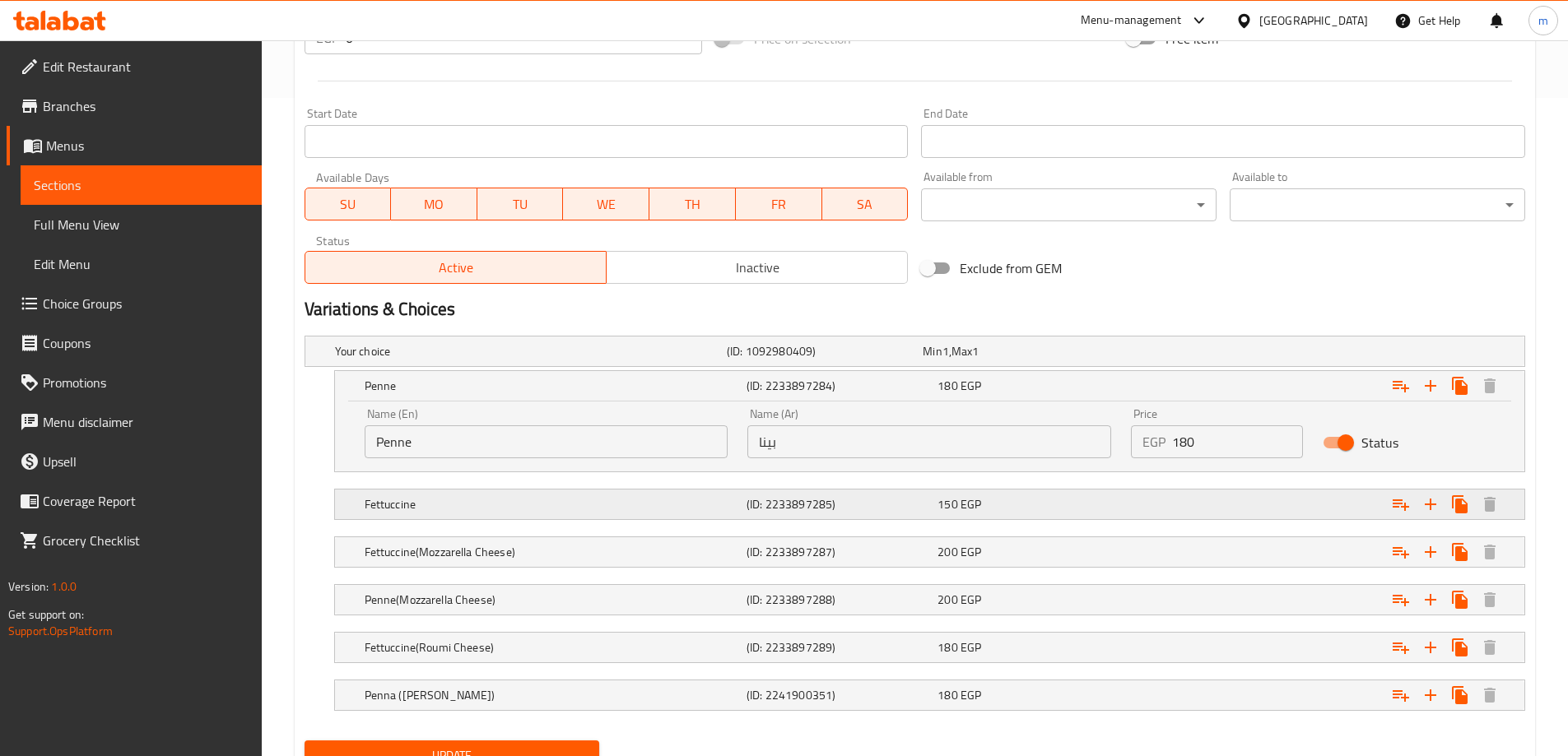
click at [557, 363] on div "Fettuccine" at bounding box center [528, 351] width 392 height 23
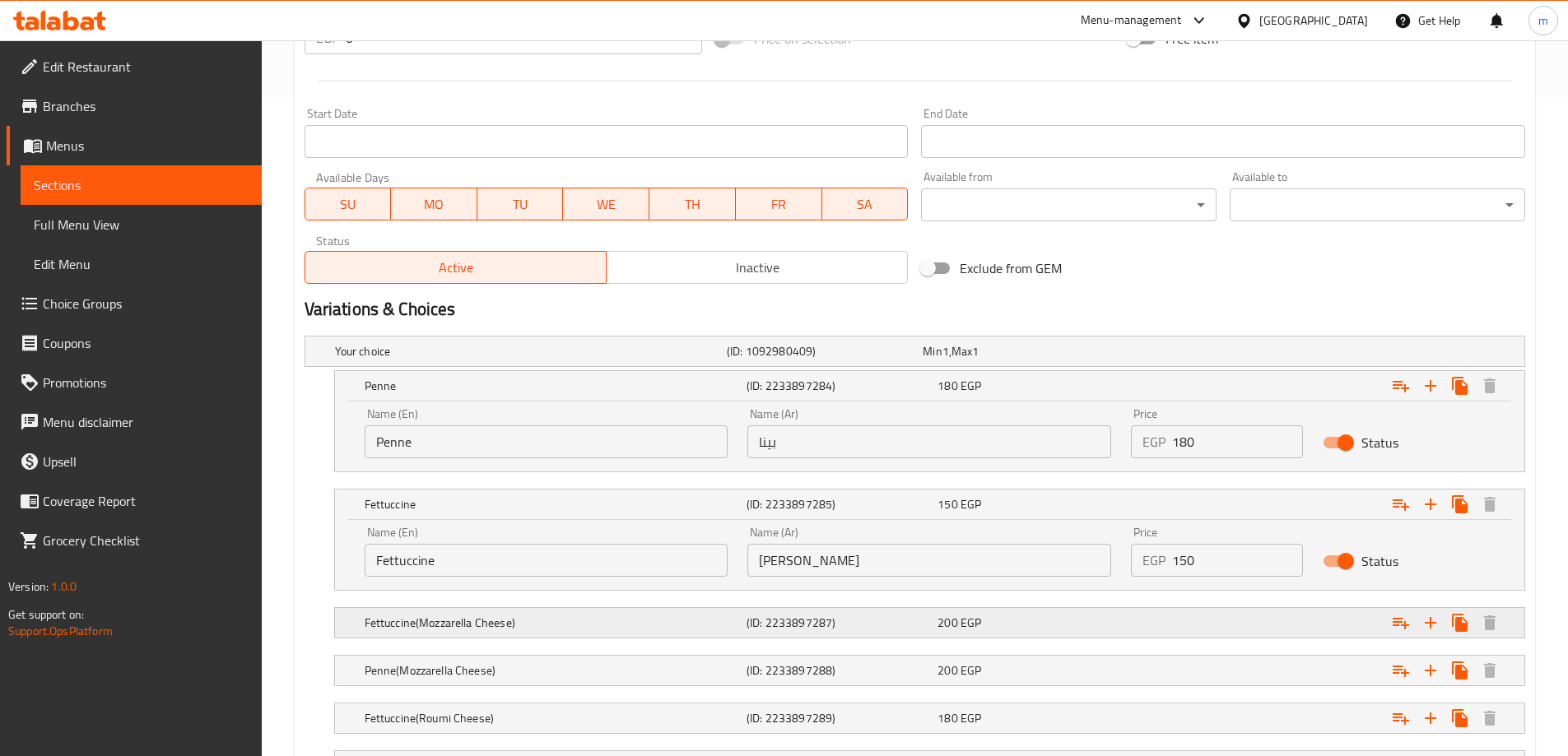
click at [498, 363] on div "Fettuccine(Mozzarella Cheese)" at bounding box center [528, 351] width 392 height 23
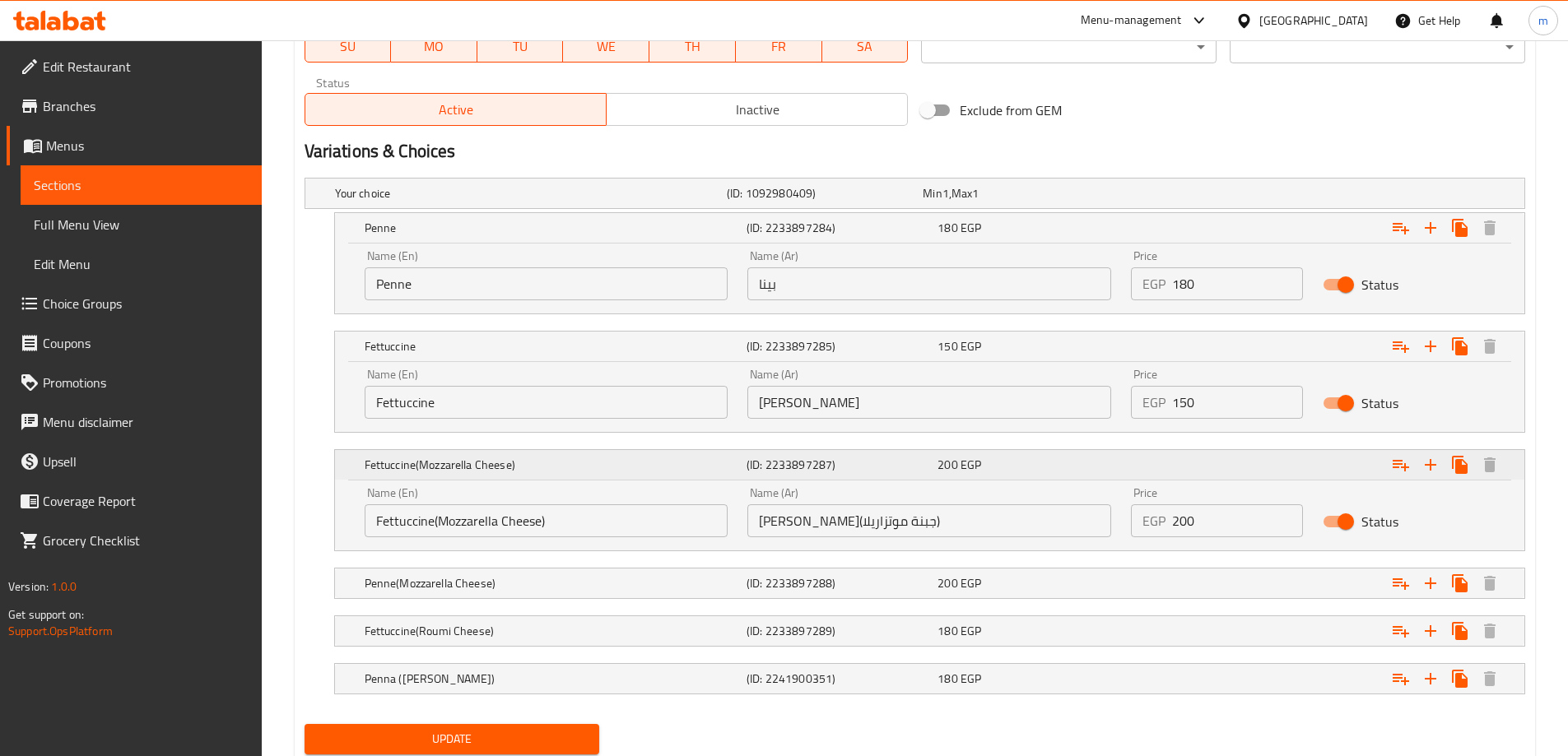
scroll to position [823, 0]
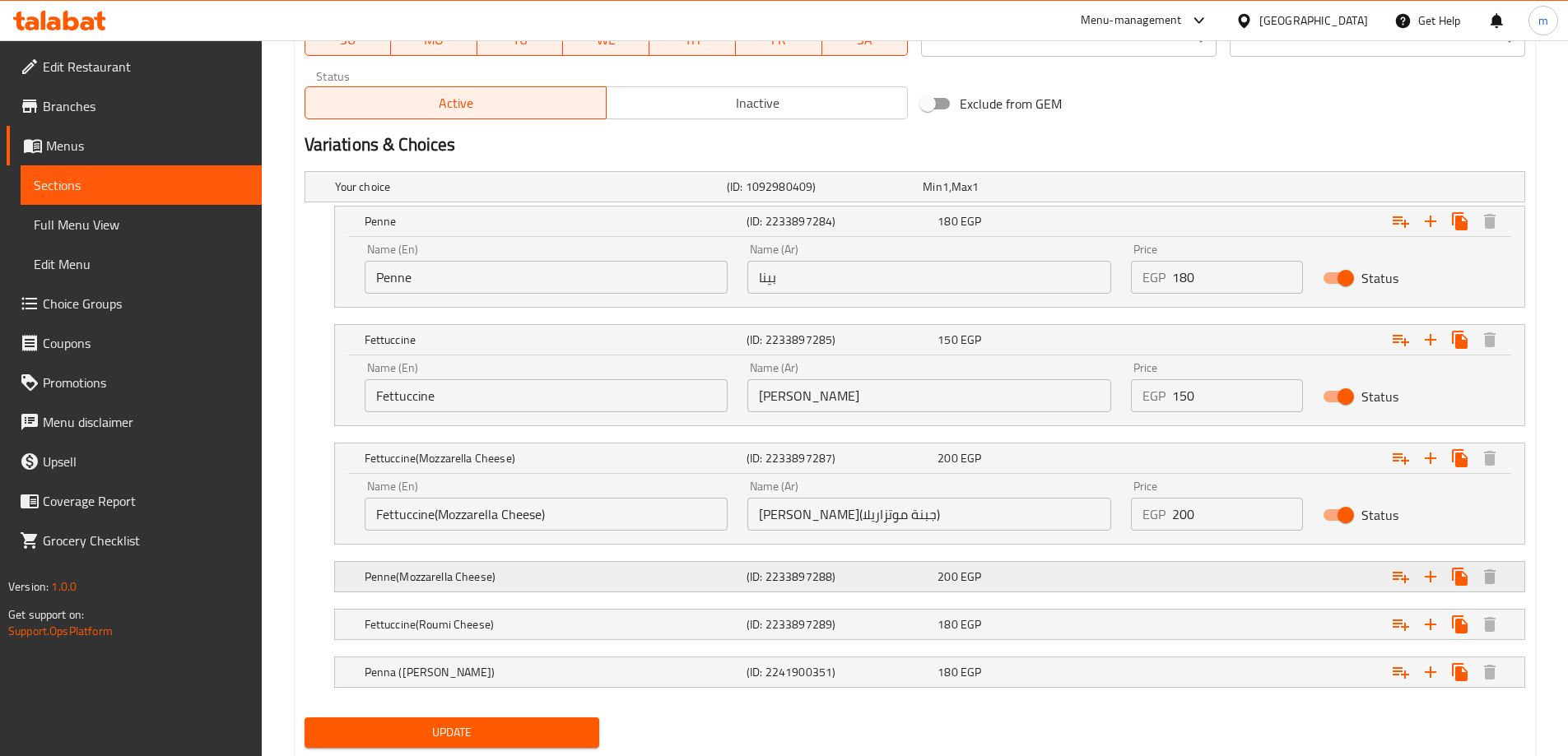
click at [510, 205] on div "Penne(Mozzarella Cheese) (ID: 2233897288) 200 EGP" at bounding box center [920, 187] width 1177 height 36
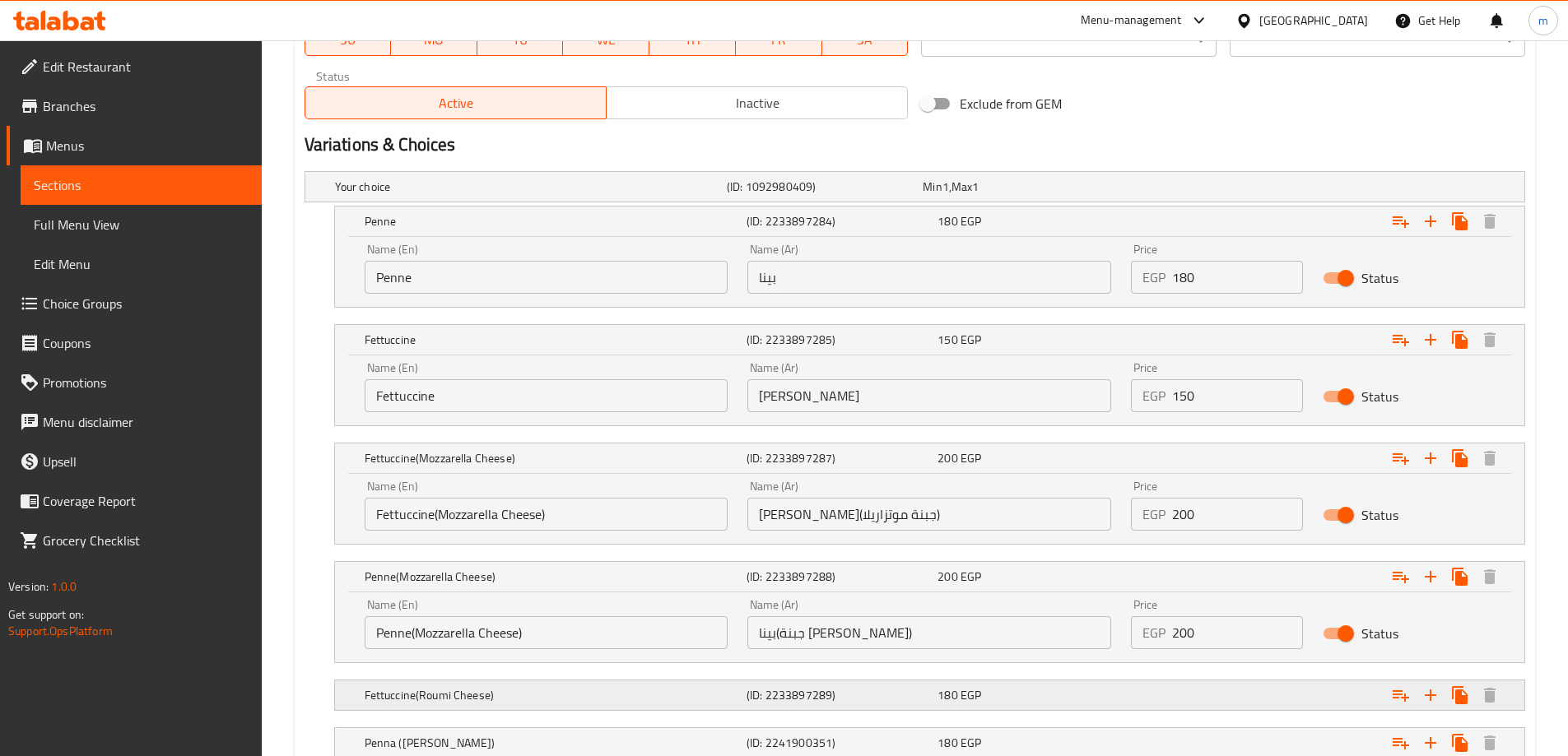
click at [480, 195] on h5 "Fettuccine(Roumi Cheese)" at bounding box center [528, 187] width 385 height 16
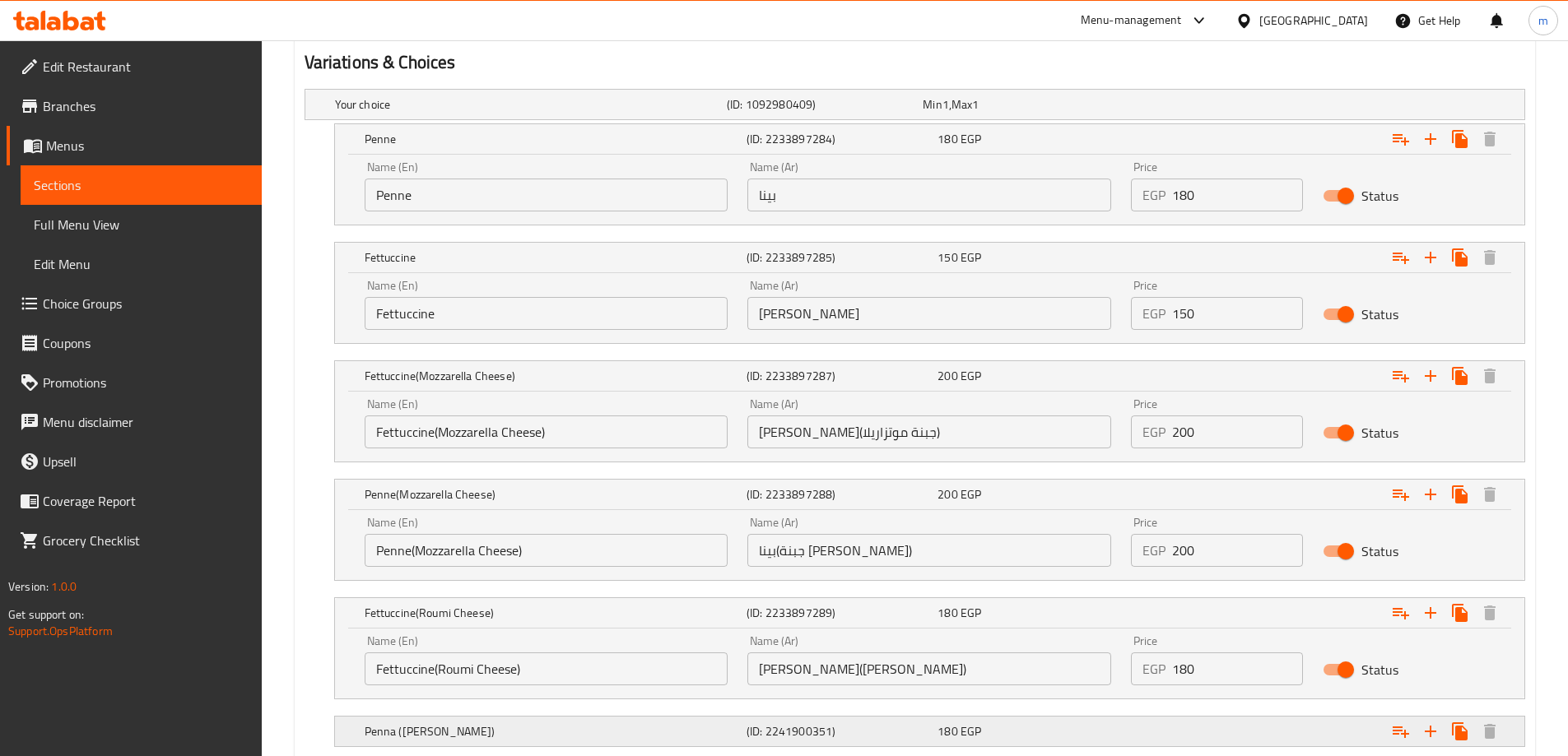
click at [473, 113] on h5 "Penna ([PERSON_NAME])" at bounding box center [528, 104] width 385 height 16
click at [462, 147] on h5 "Penna ([PERSON_NAME])" at bounding box center [552, 139] width 375 height 16
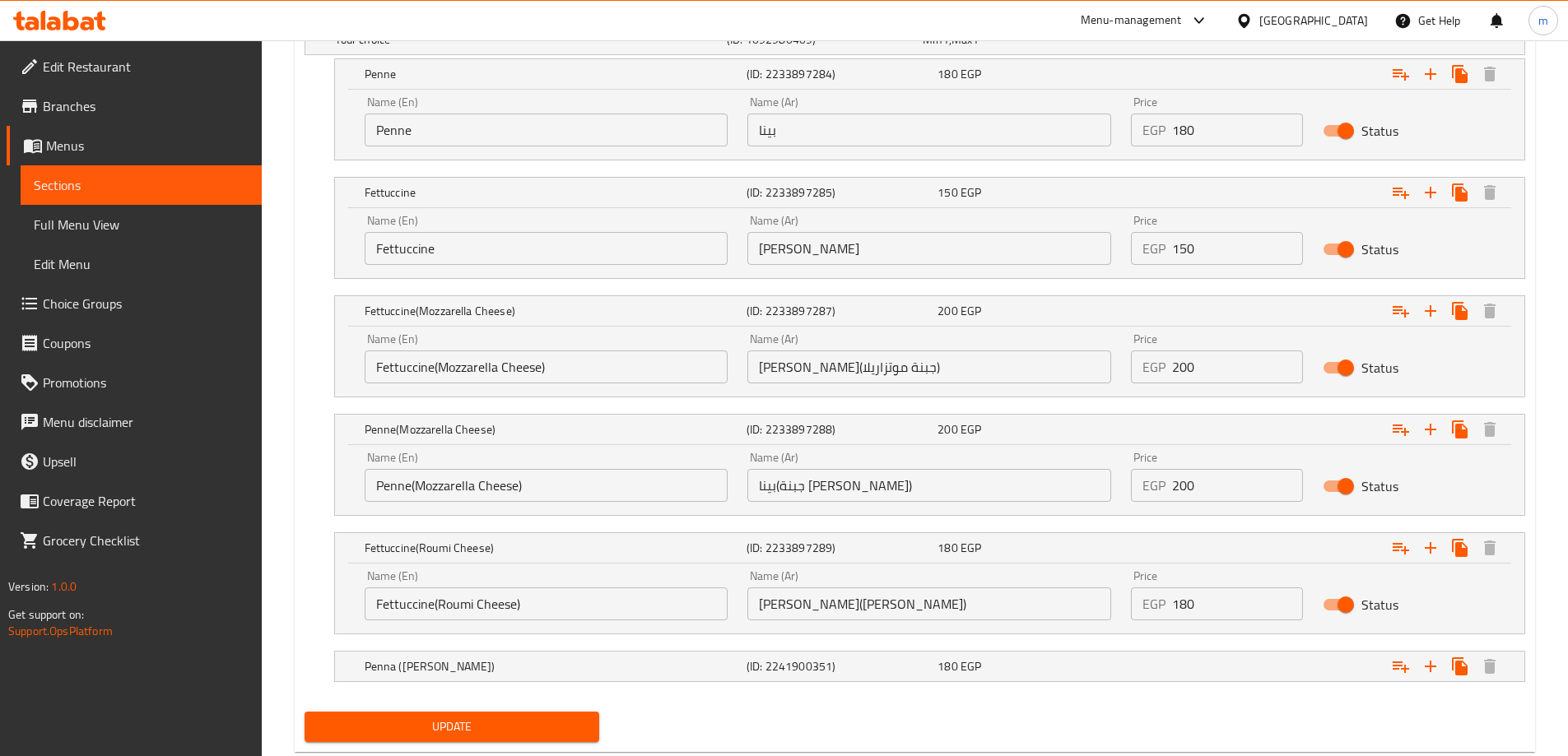
scroll to position [1012, 0]
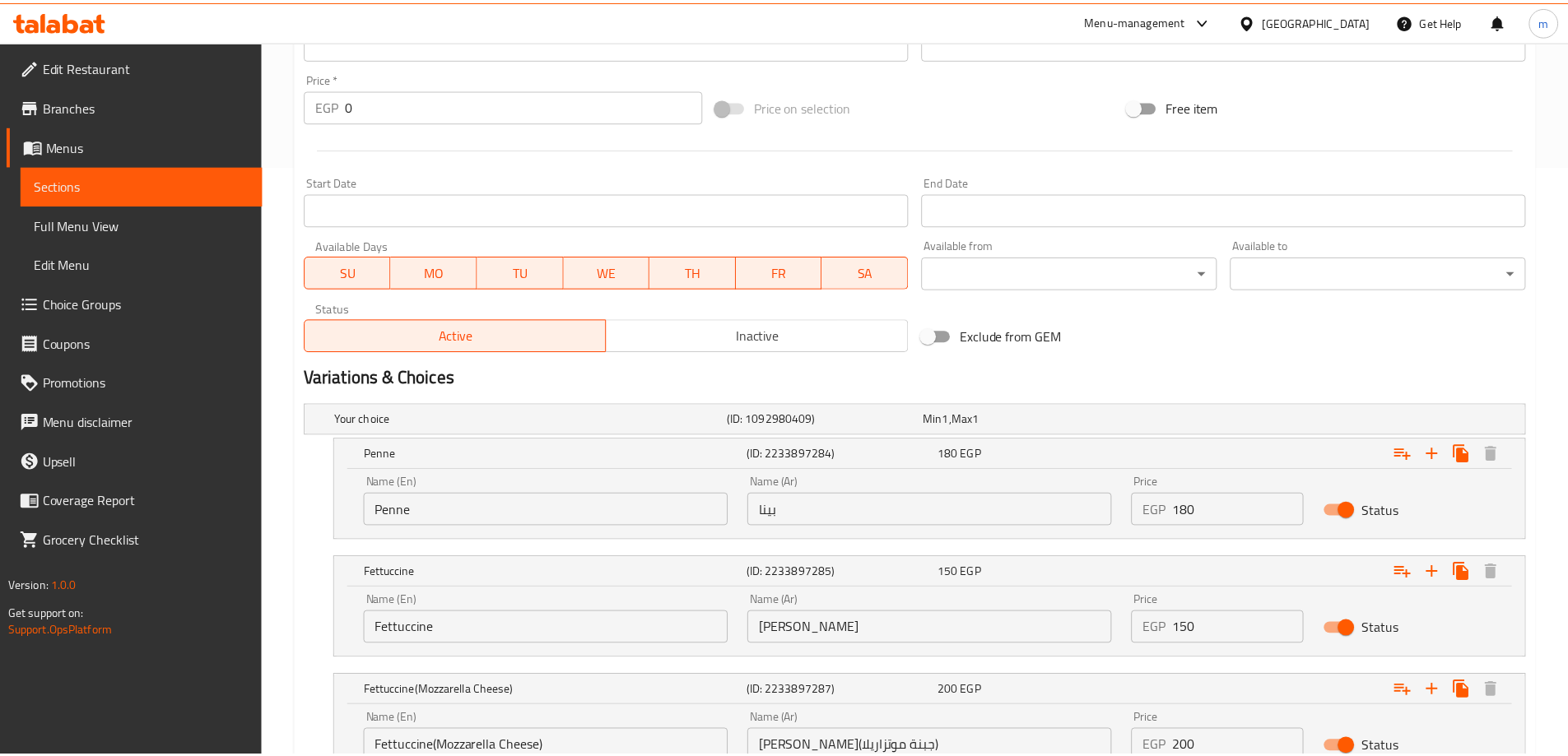
scroll to position [1083, 0]
